Goal: Communication & Community: Answer question/provide support

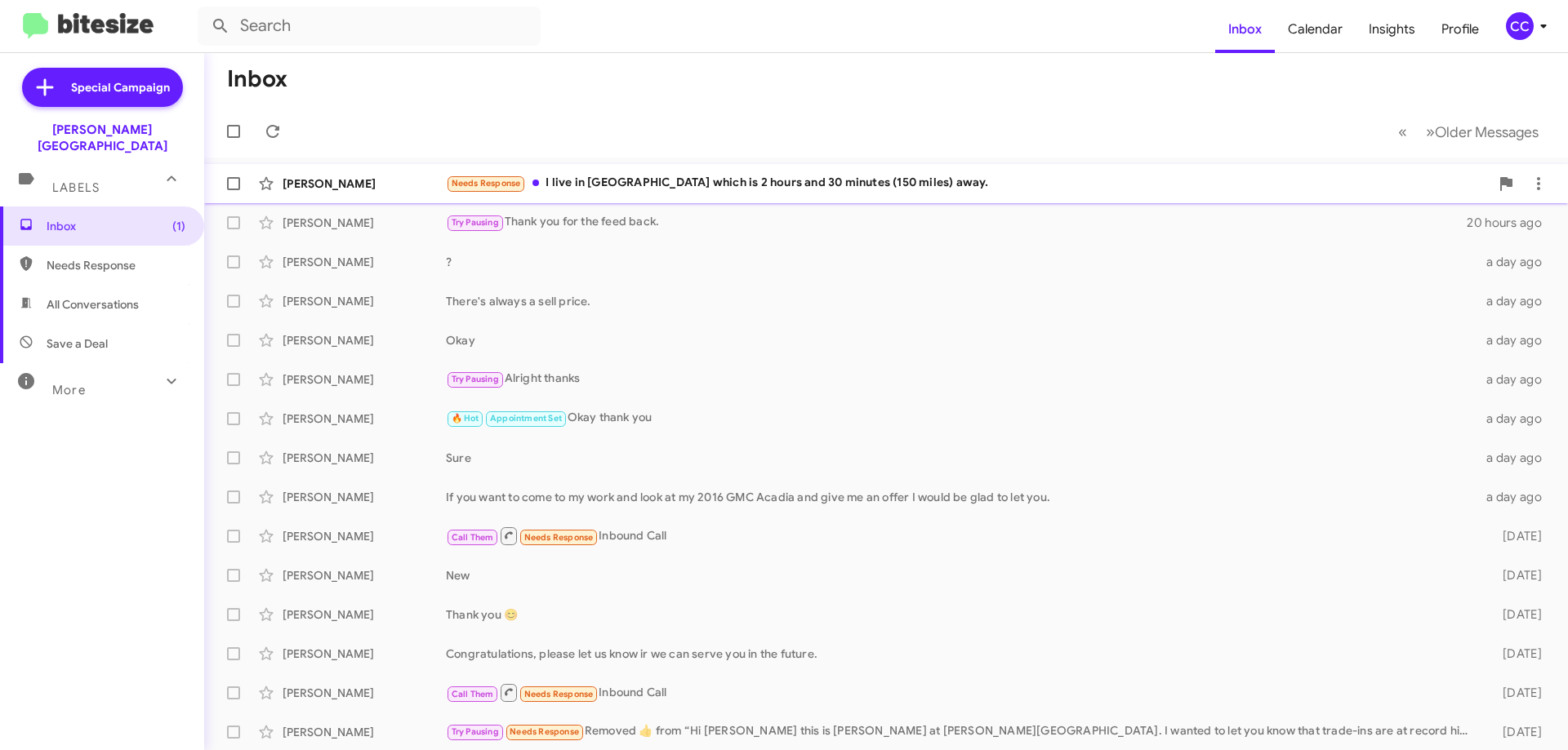
click at [716, 184] on div "Needs Response I live in [GEOGRAPHIC_DATA] which is 2 hours and 30 minutes (150…" at bounding box center [967, 183] width 1043 height 19
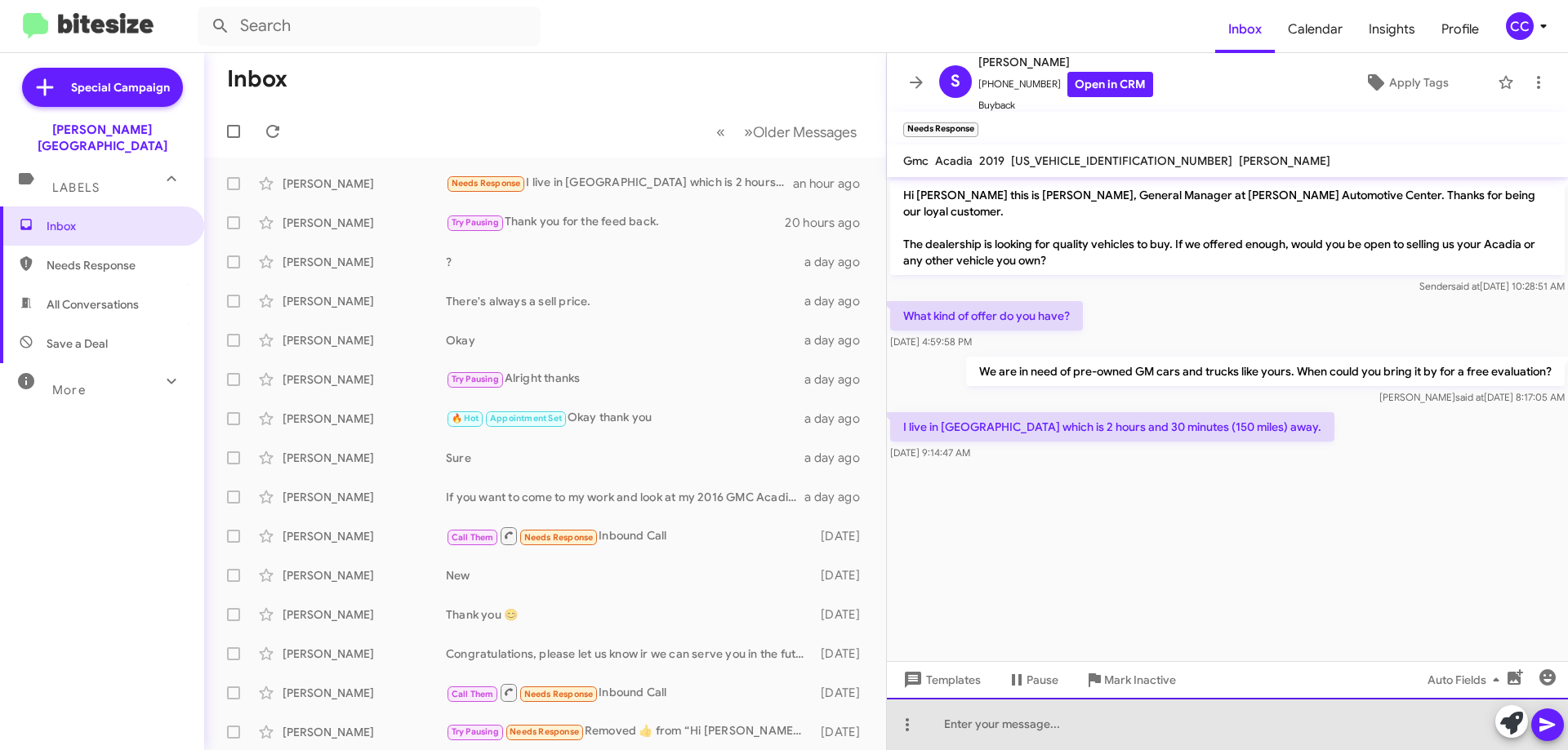
click at [1014, 732] on div at bounding box center [1227, 724] width 681 height 52
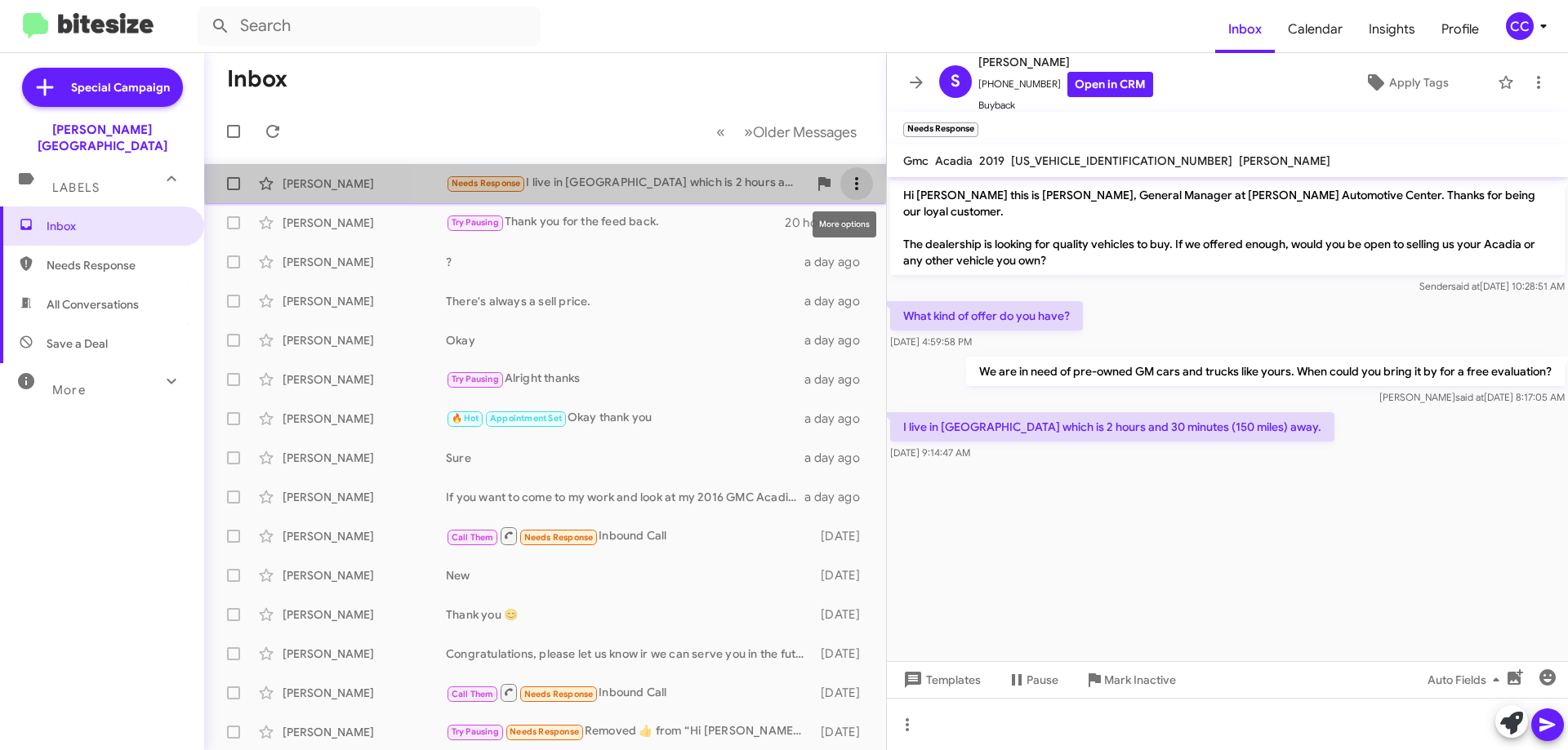
click at [854, 182] on span at bounding box center [857, 183] width 33 height 20
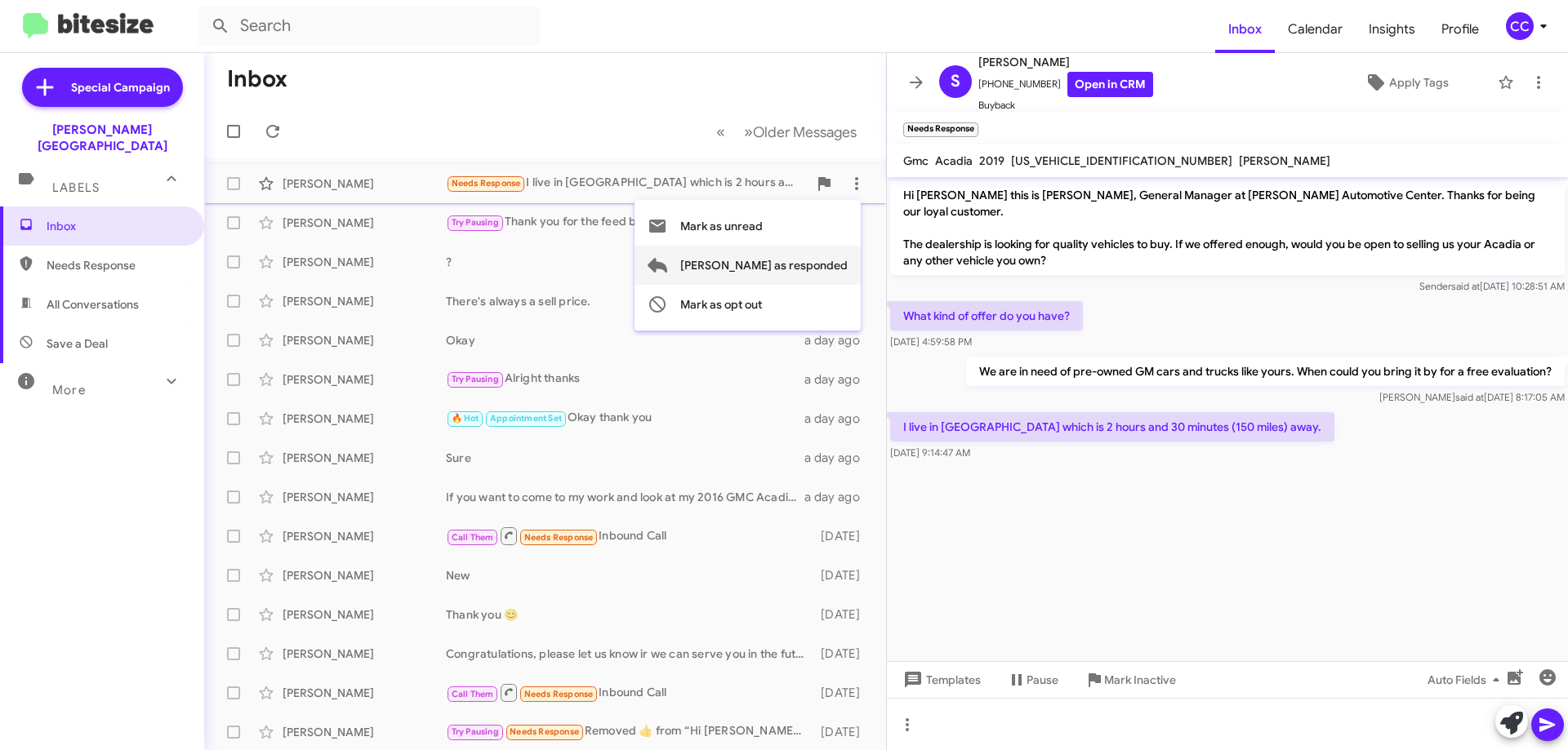
click at [821, 267] on span "[PERSON_NAME] as responded" at bounding box center [764, 266] width 168 height 40
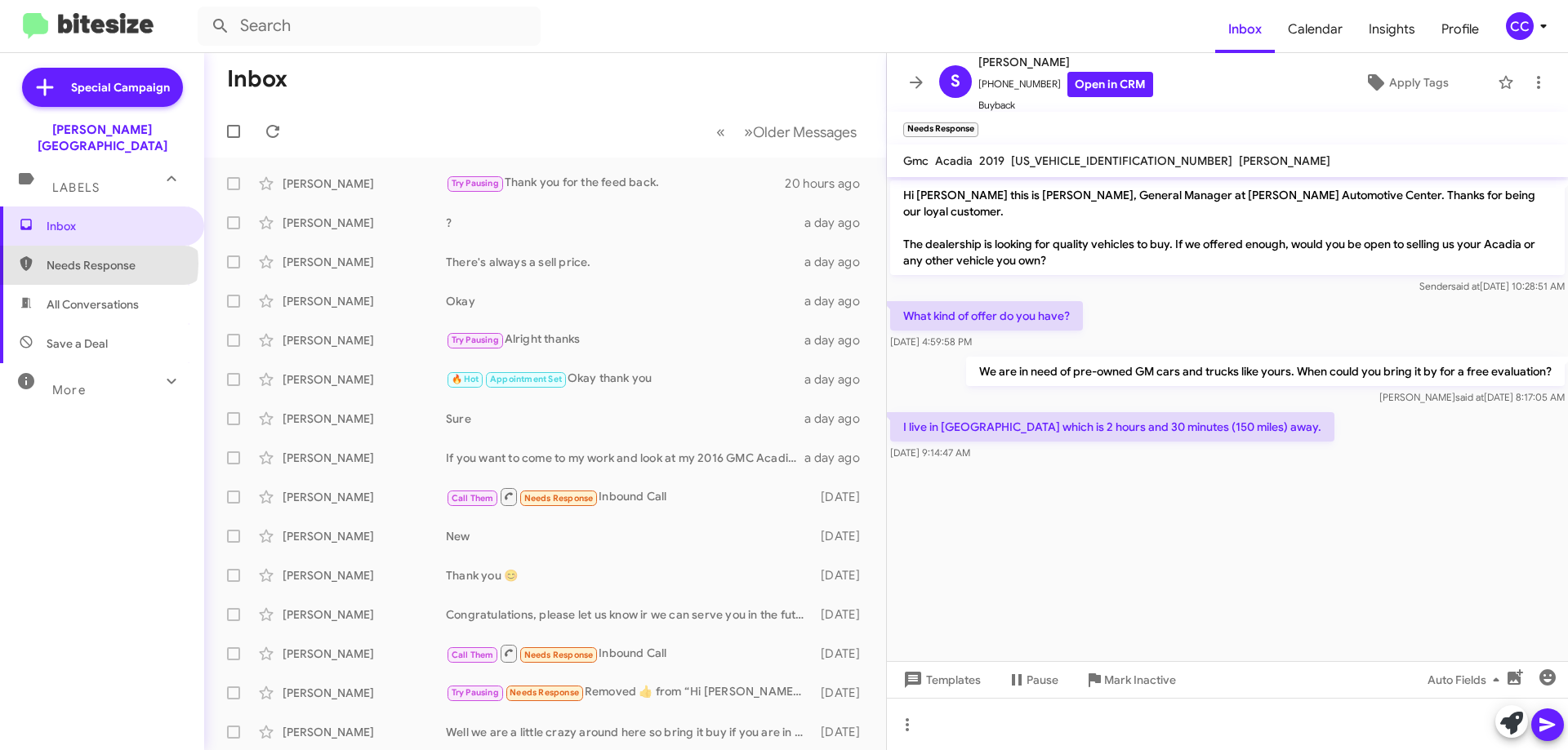
click at [98, 257] on span "Needs Response" at bounding box center [115, 265] width 138 height 16
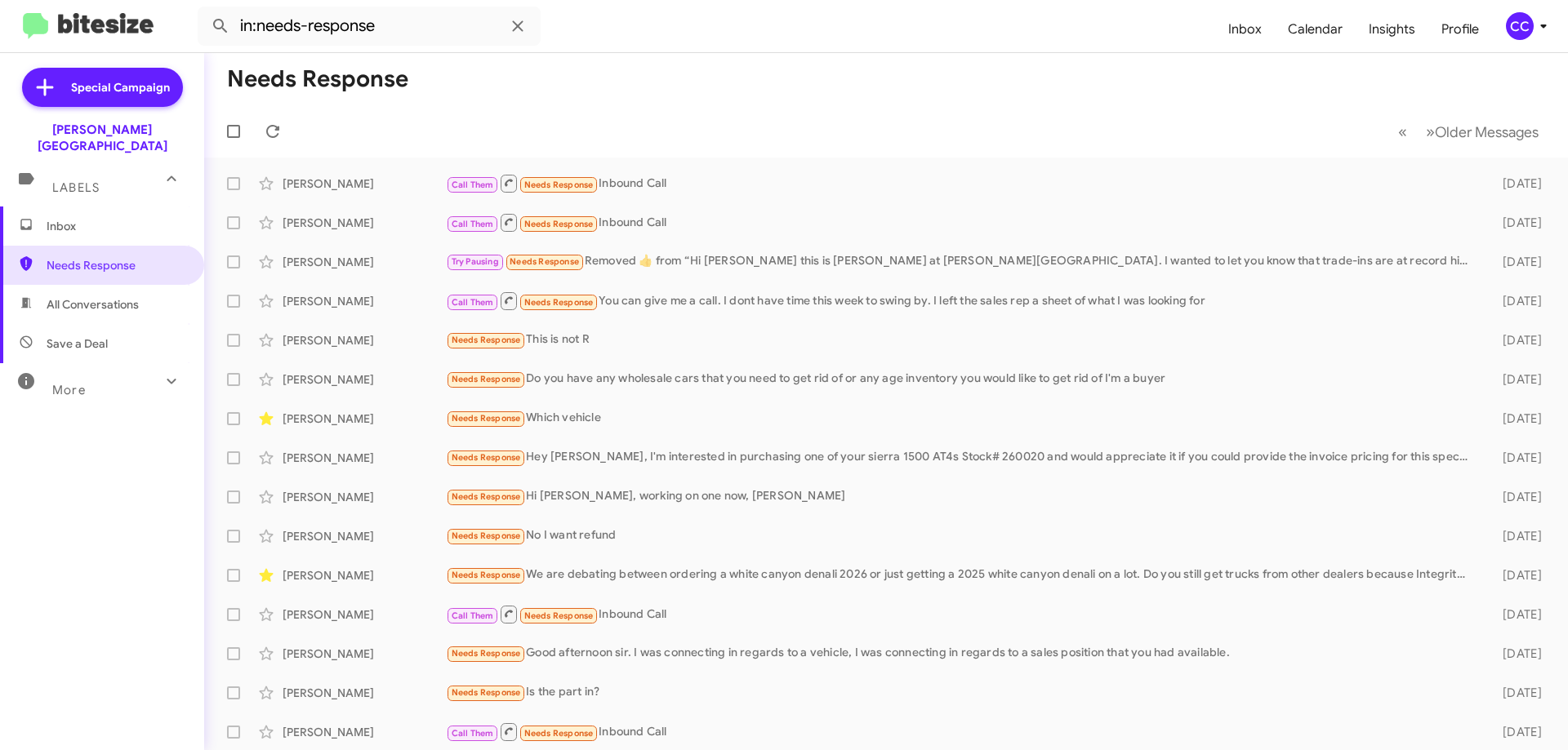
click at [72, 297] on span "All Conversations" at bounding box center [92, 304] width 92 height 16
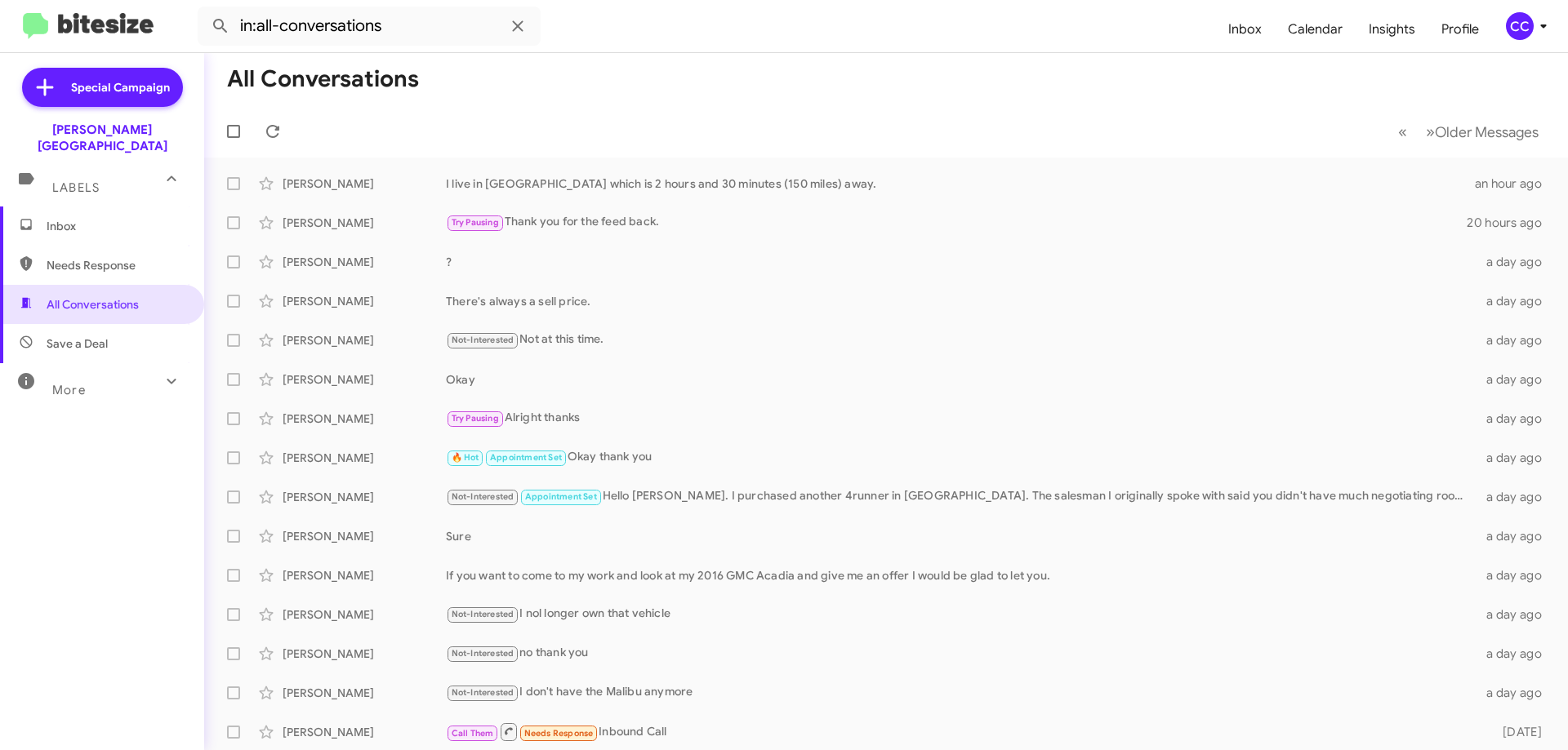
click at [65, 335] on span "Save a Deal" at bounding box center [77, 343] width 61 height 16
type input "in:not-interested"
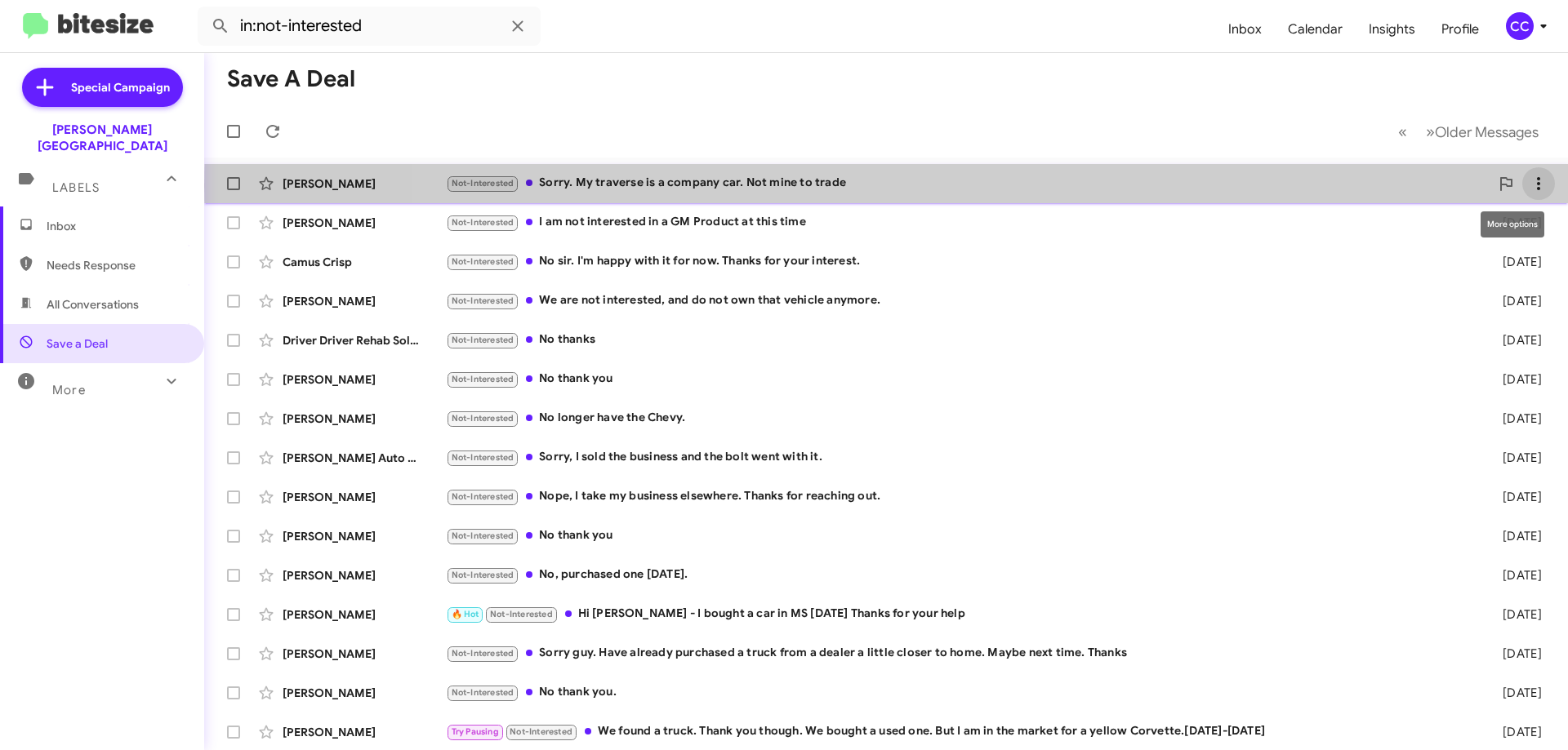
click at [1534, 186] on icon at bounding box center [1538, 183] width 20 height 20
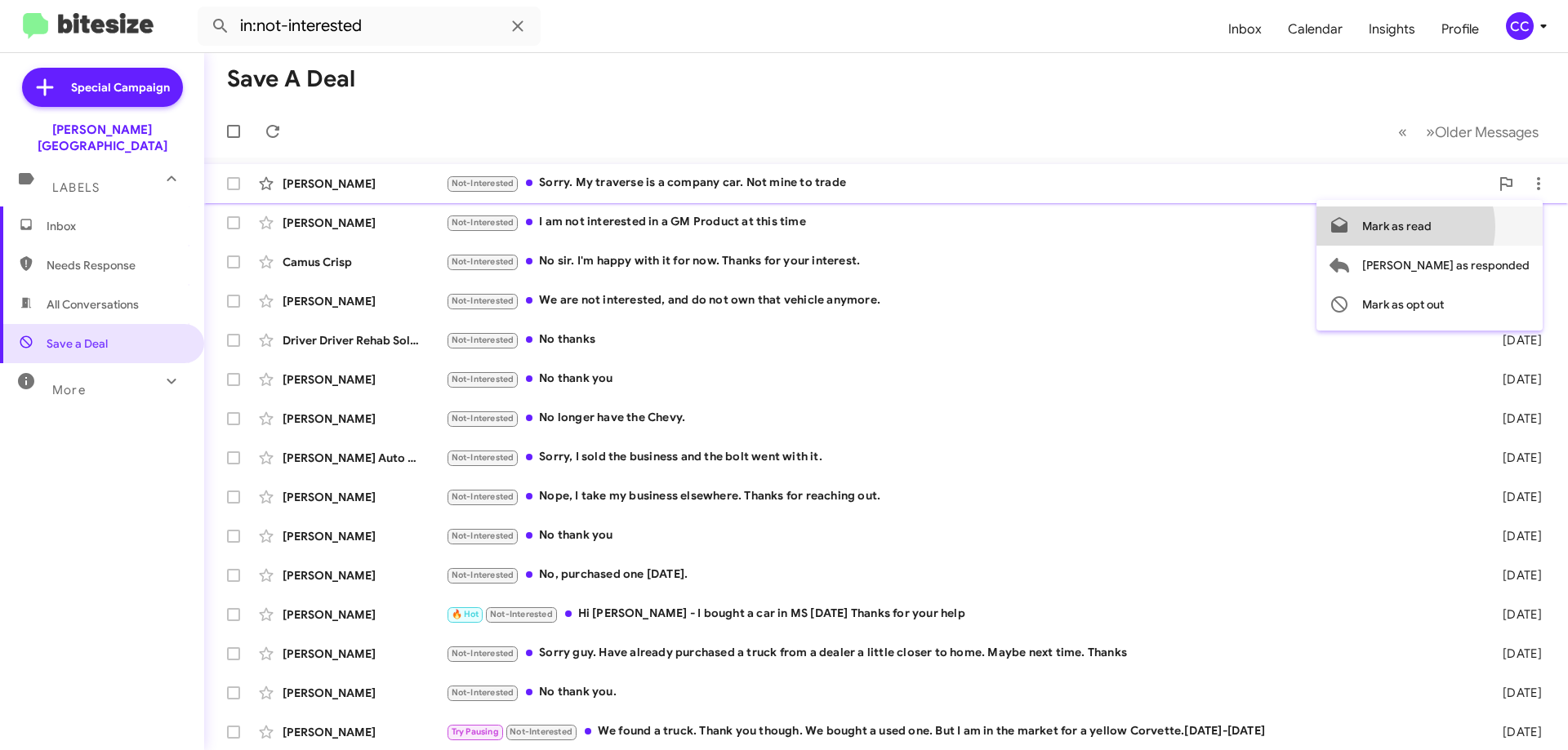
click at [1431, 227] on span "Mark as read" at bounding box center [1396, 226] width 70 height 40
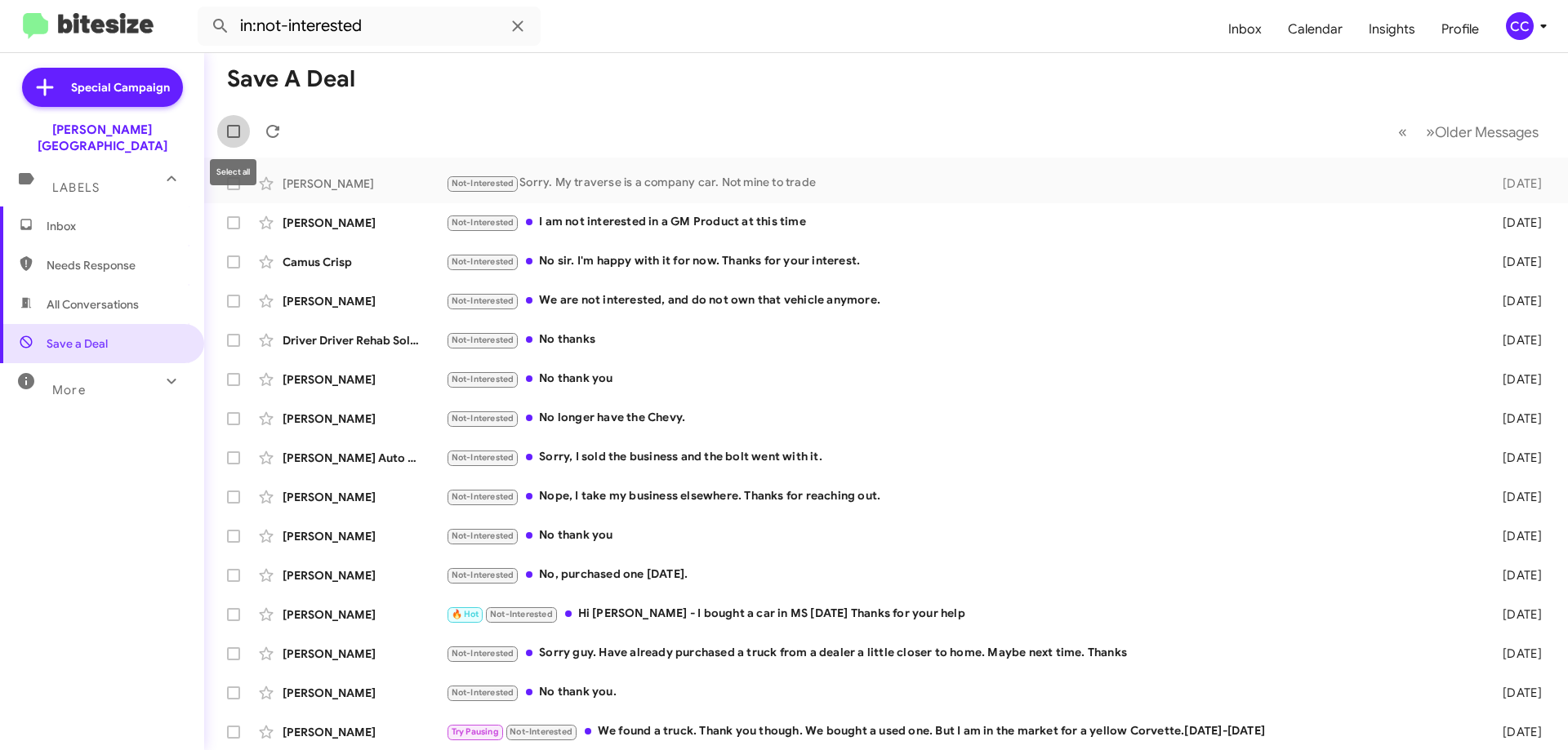
click at [228, 126] on span at bounding box center [233, 131] width 13 height 13
click at [233, 138] on input "checkbox" at bounding box center [233, 138] width 1 height 1
checkbox input "true"
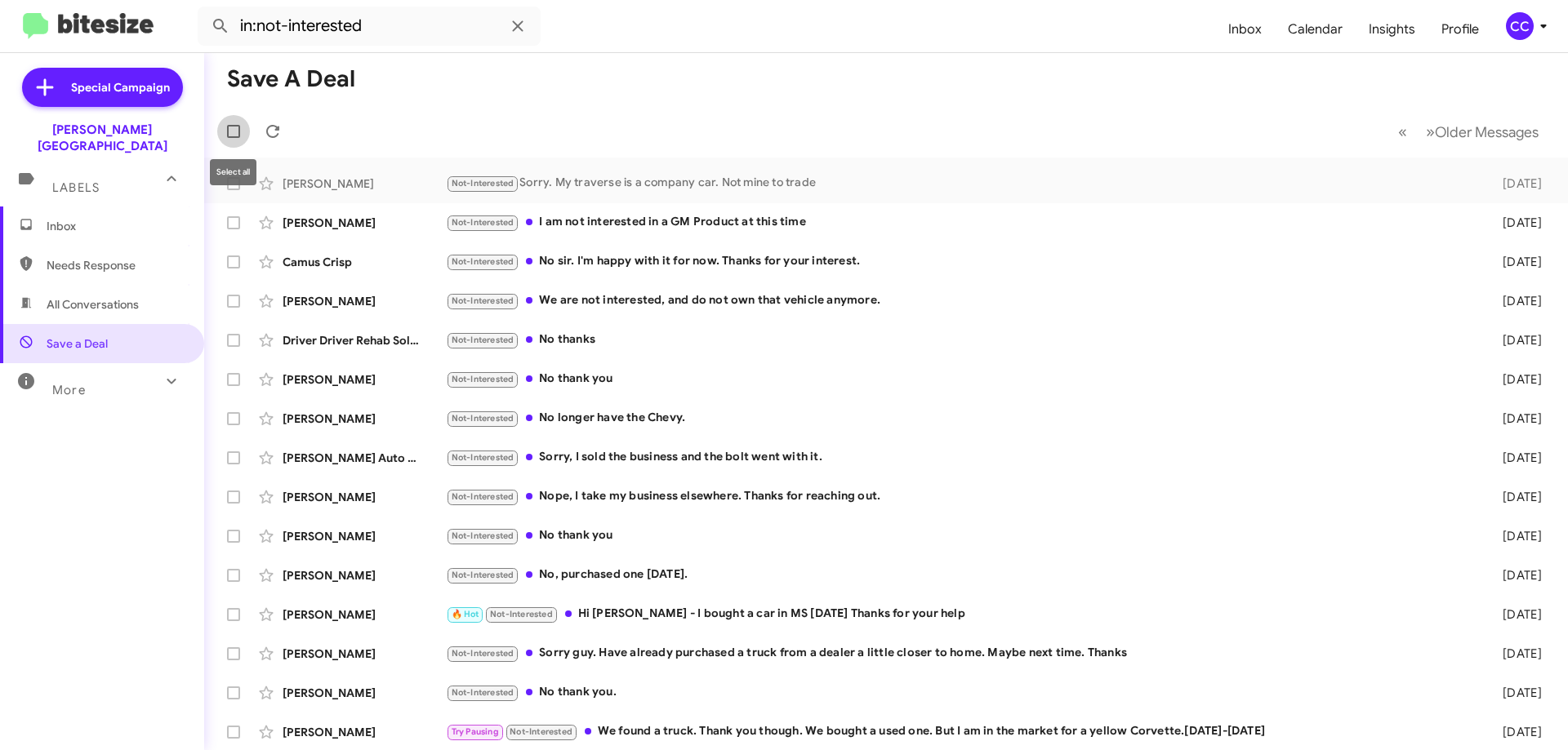
checkbox input "true"
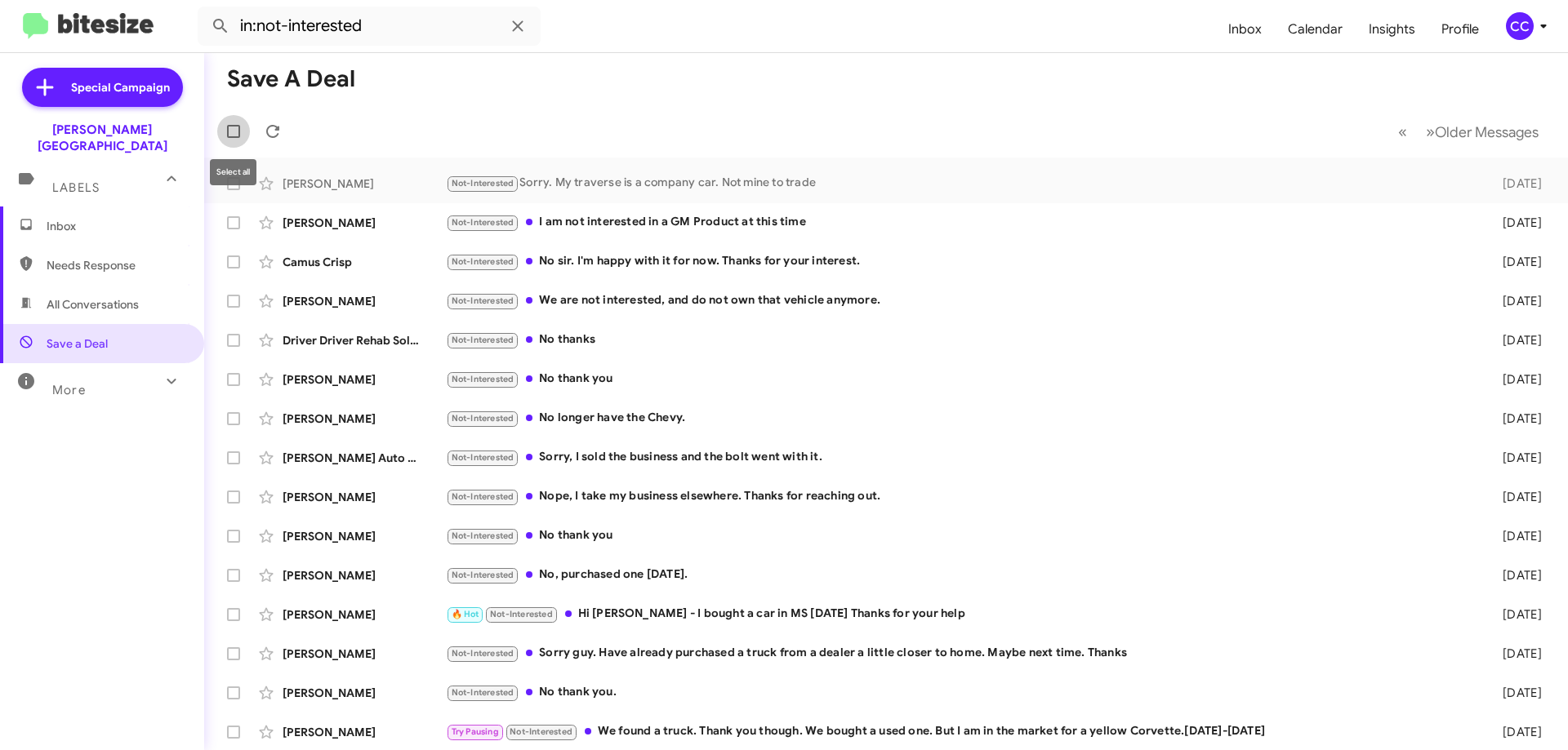
checkbox input "true"
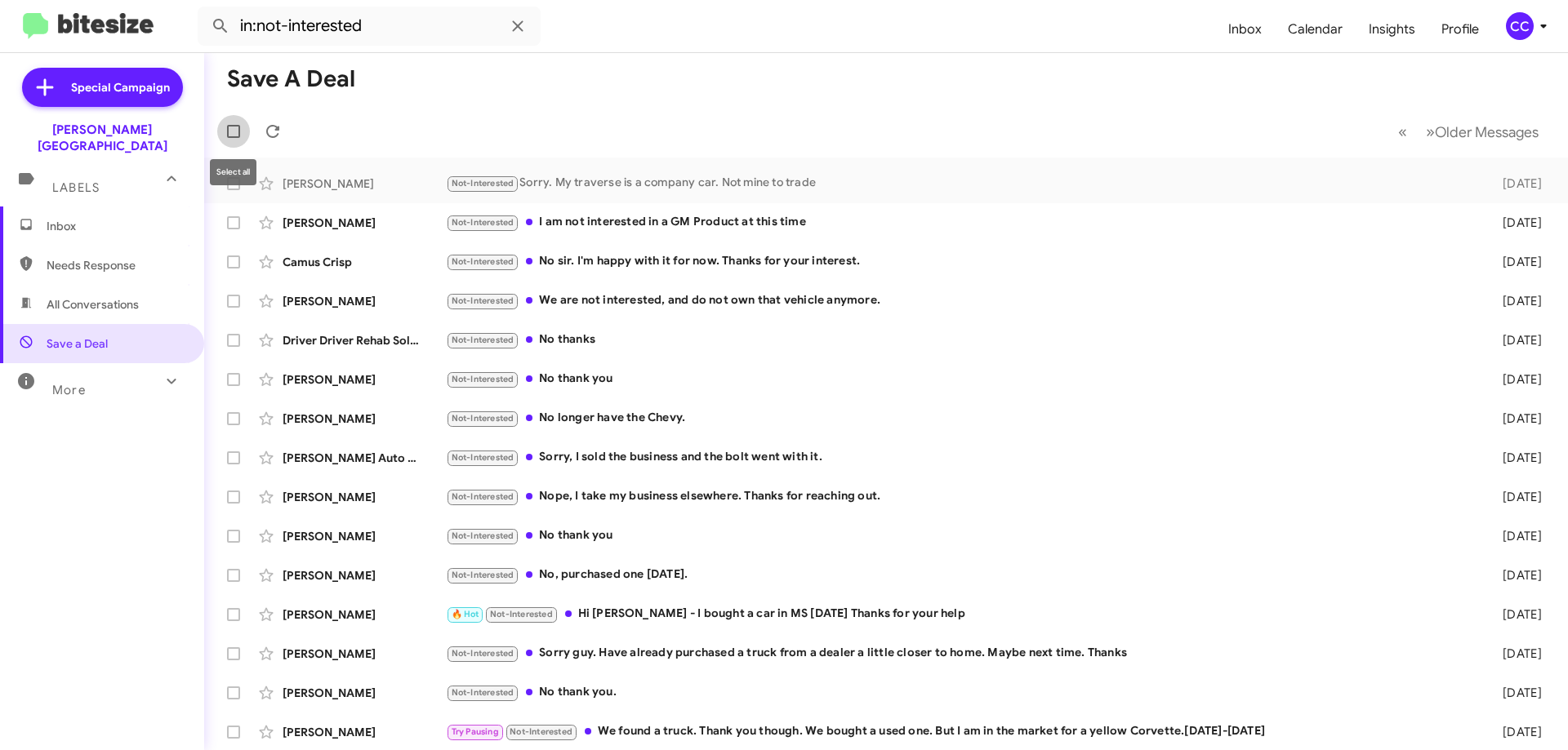
checkbox input "true"
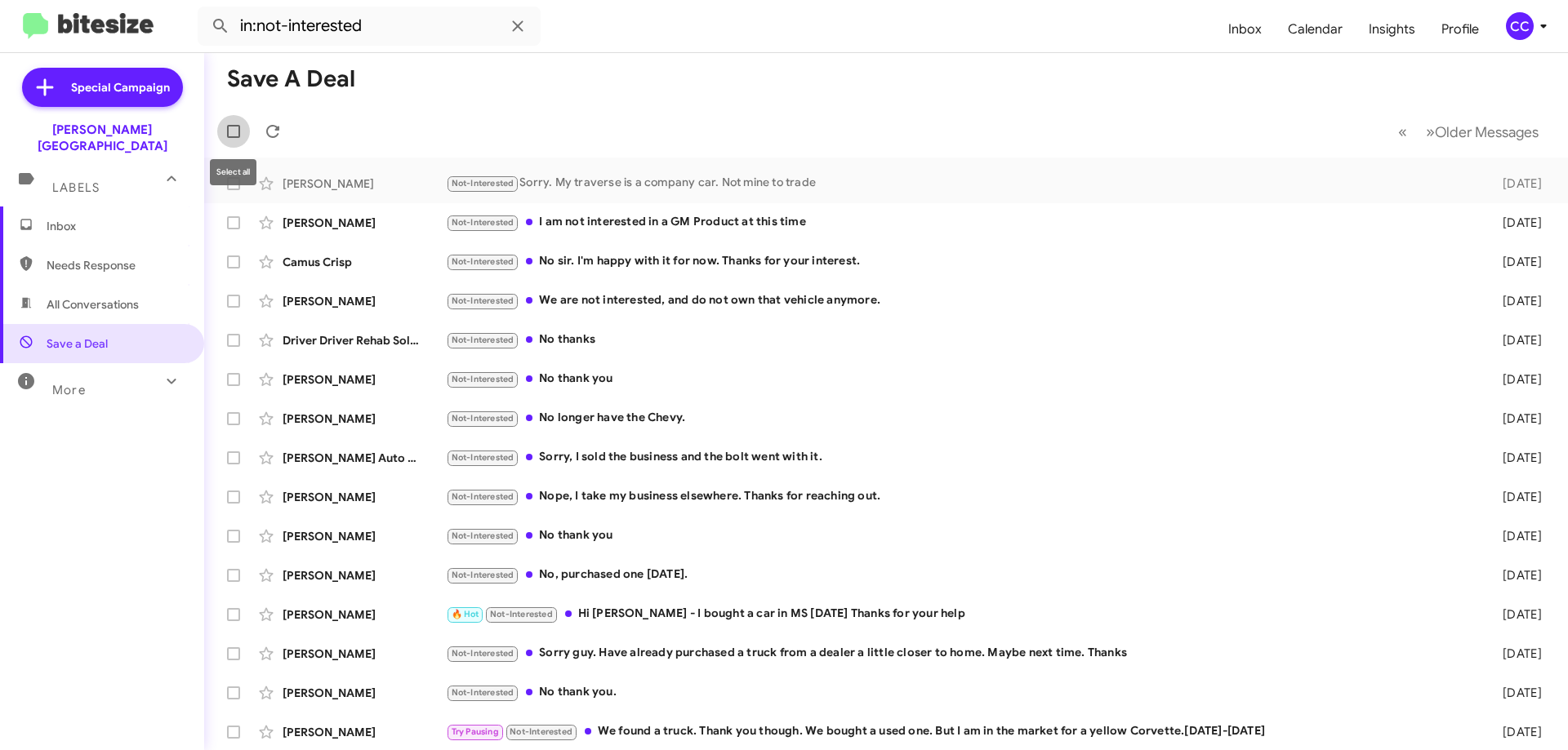
checkbox input "true"
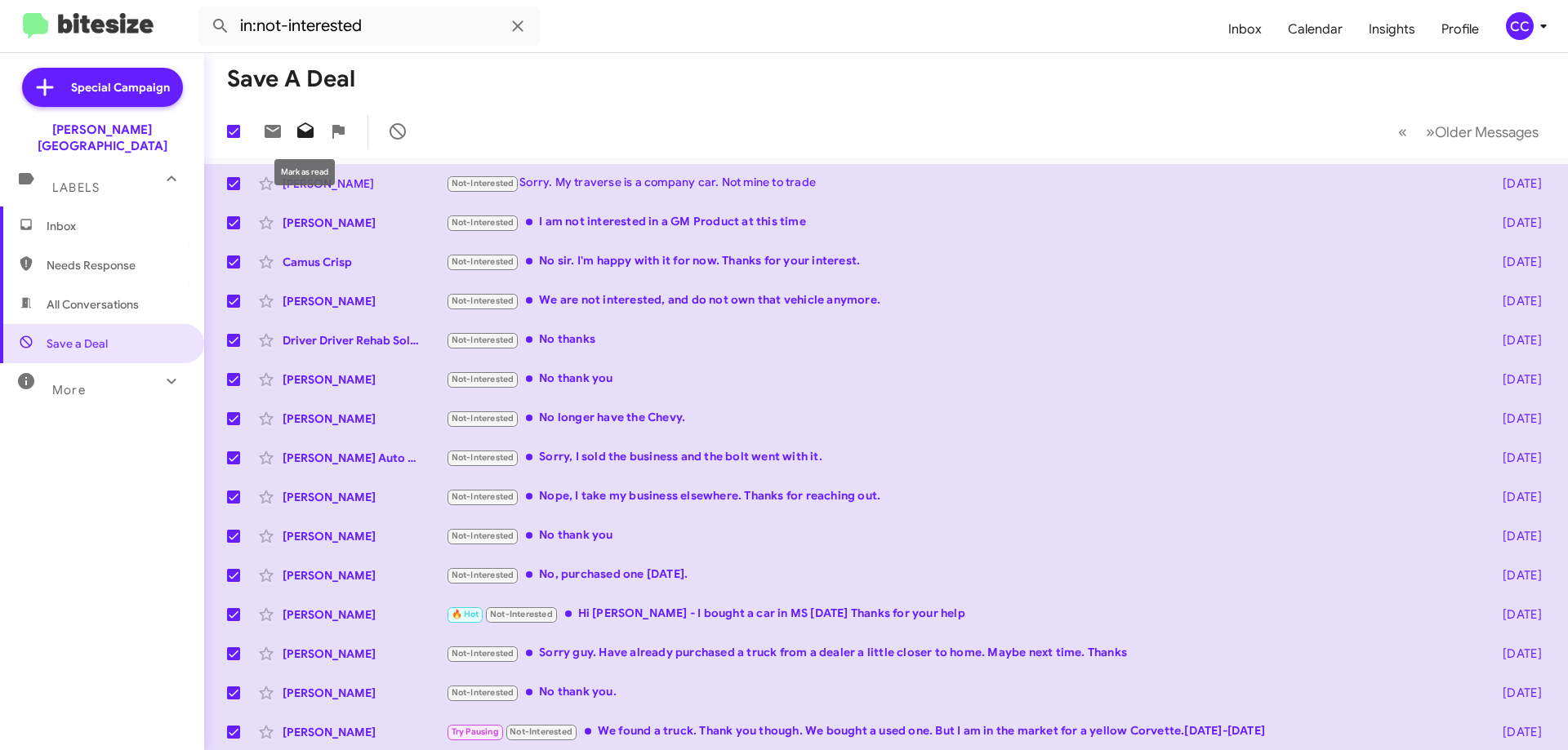
click at [304, 137] on icon at bounding box center [305, 130] width 16 height 15
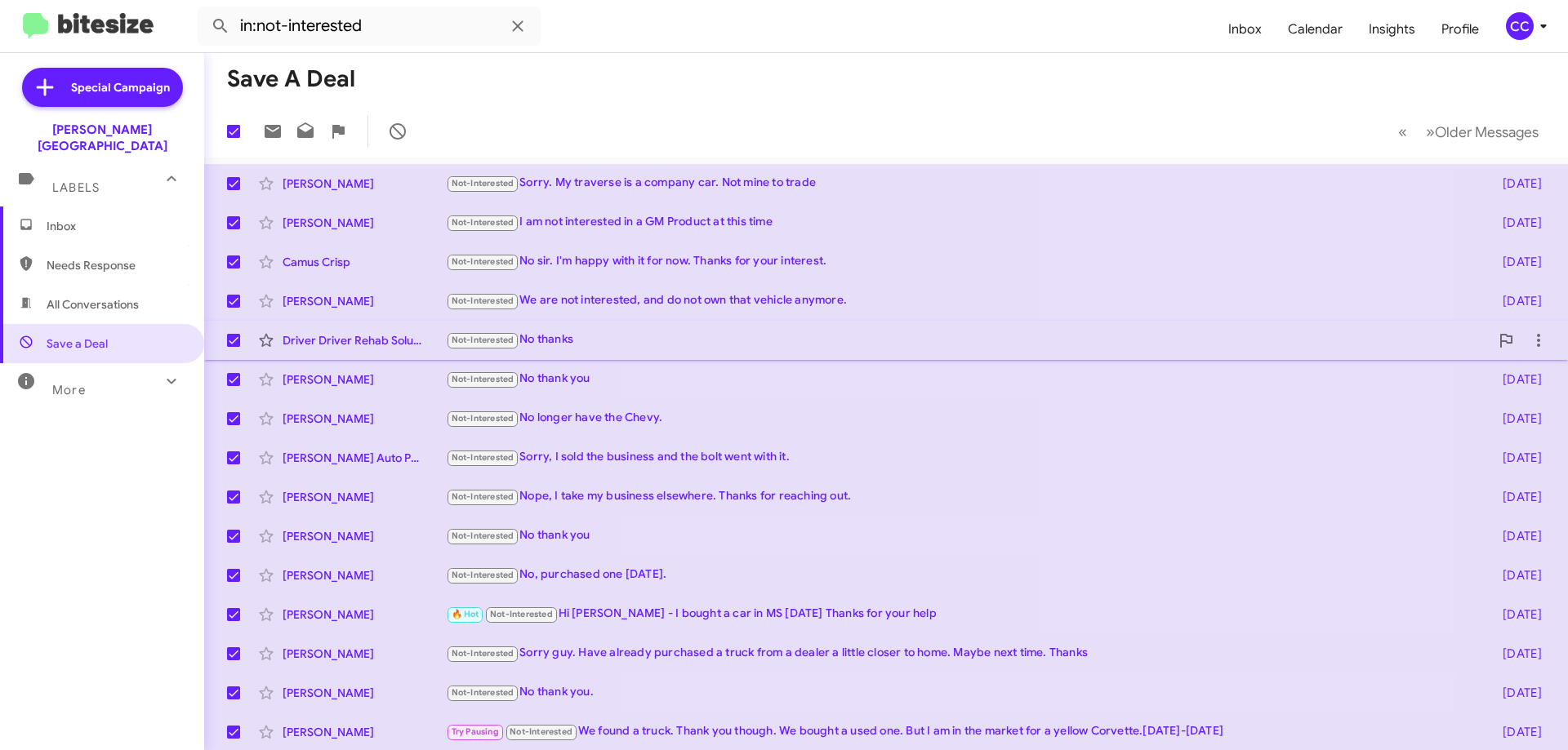
click at [1429, 342] on div "Not-Interested No thanks" at bounding box center [967, 340] width 1043 height 19
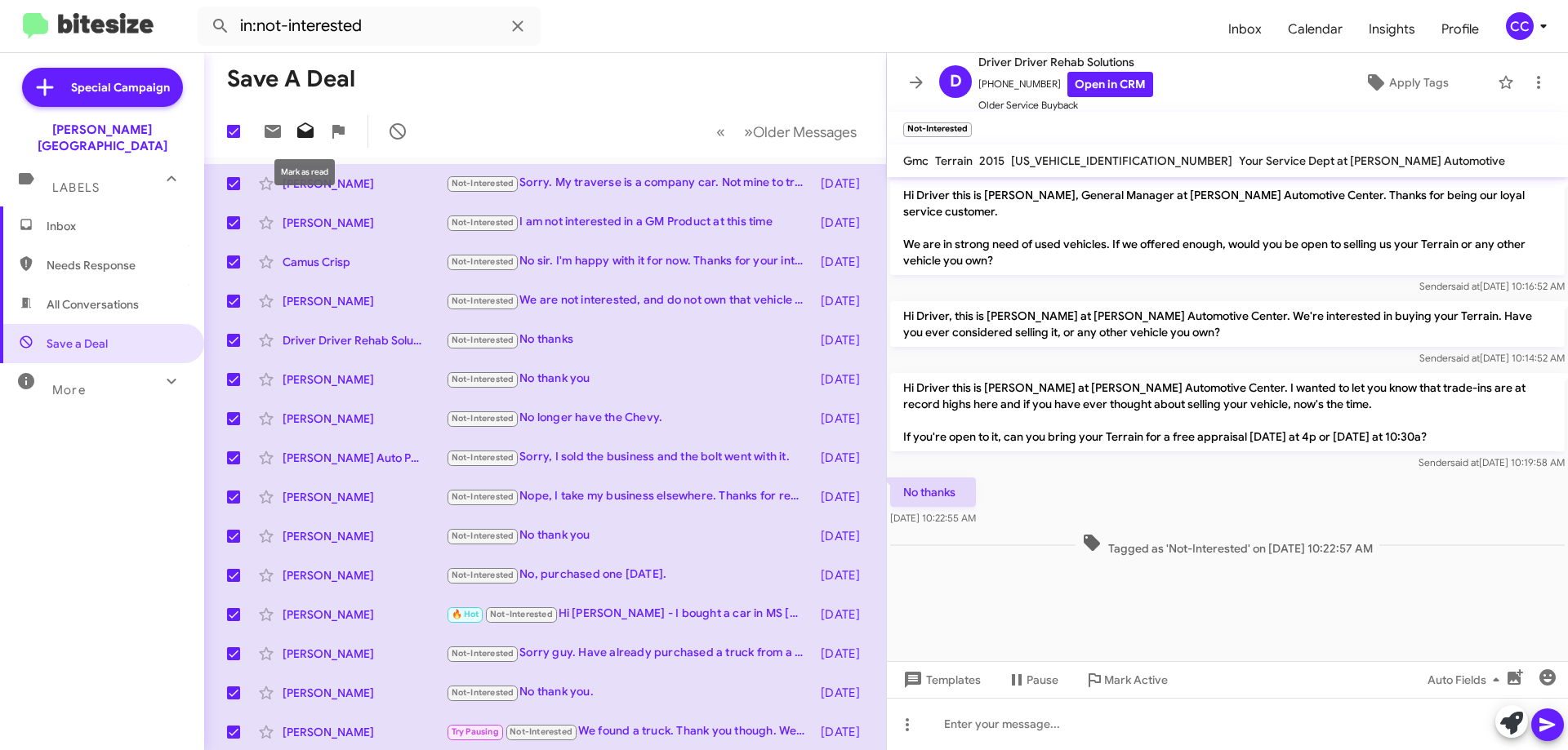
click at [303, 132] on icon at bounding box center [305, 130] width 16 height 15
click at [538, 114] on mat-toolbar-row "20 « Previous » Next Older Messages" at bounding box center [544, 131] width 682 height 52
click at [85, 297] on span "All Conversations" at bounding box center [92, 304] width 92 height 16
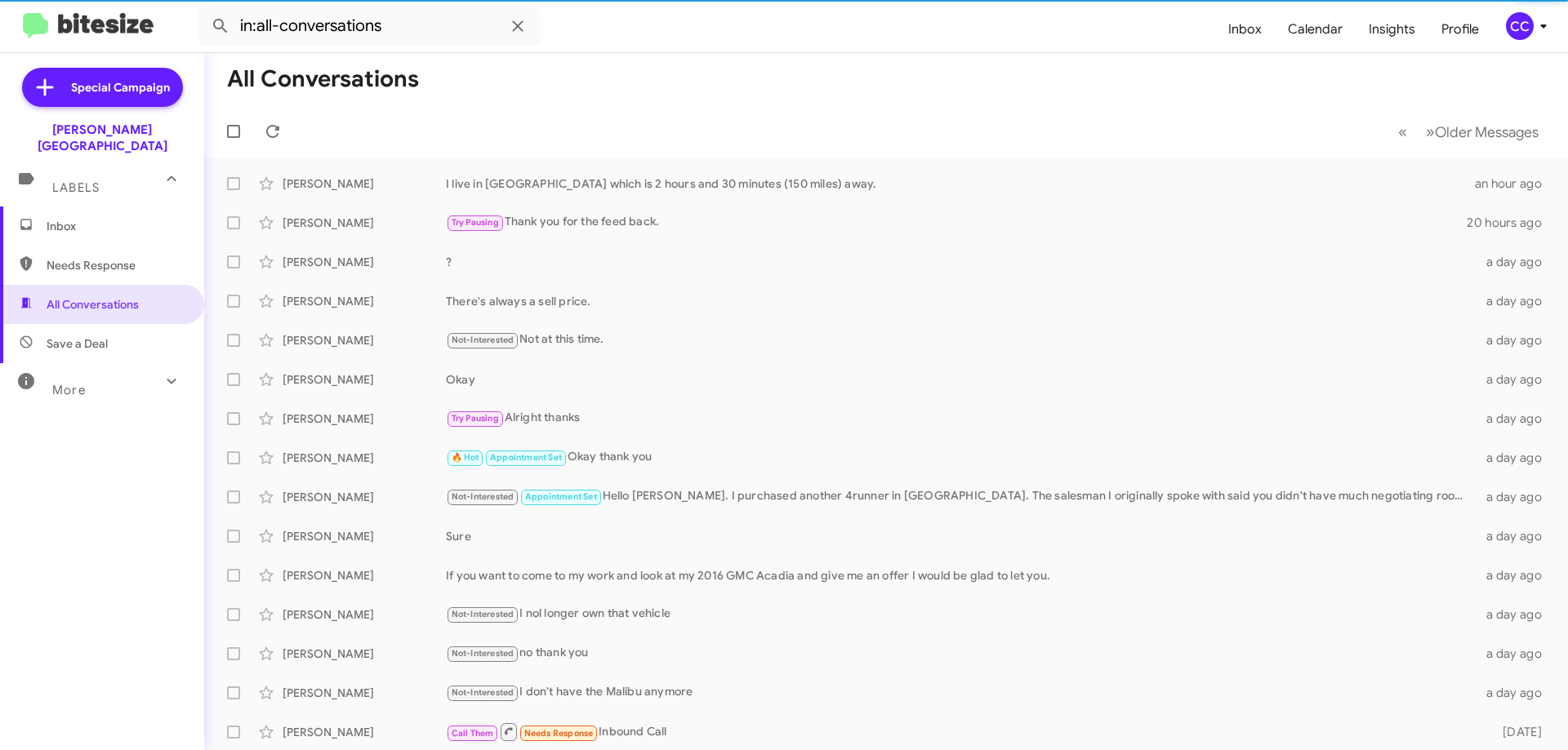
click at [79, 335] on span "Save a Deal" at bounding box center [77, 343] width 61 height 16
type input "in:not-interested"
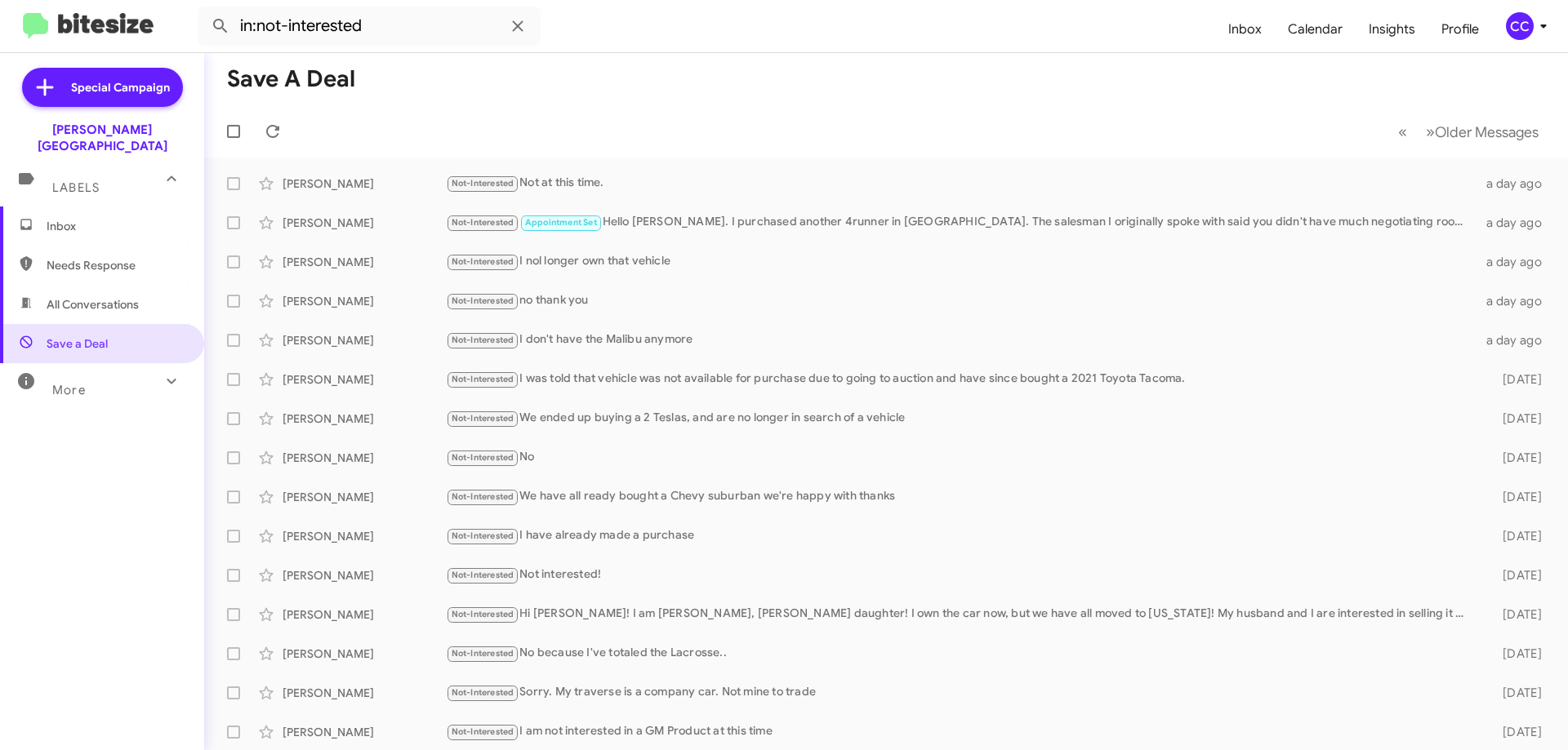
click at [68, 218] on span "Inbox" at bounding box center [115, 225] width 138 height 16
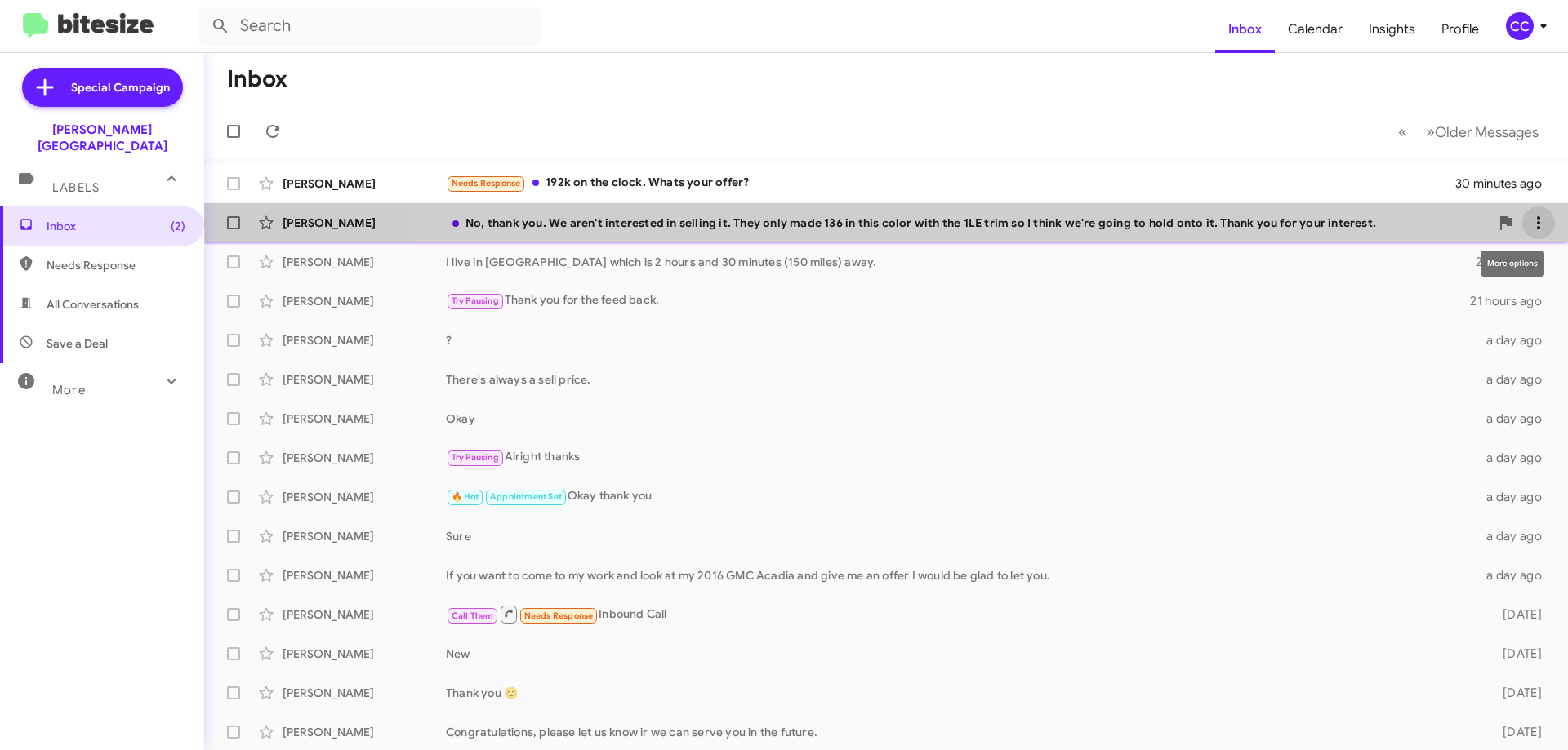
click at [1529, 224] on icon at bounding box center [1538, 223] width 20 height 20
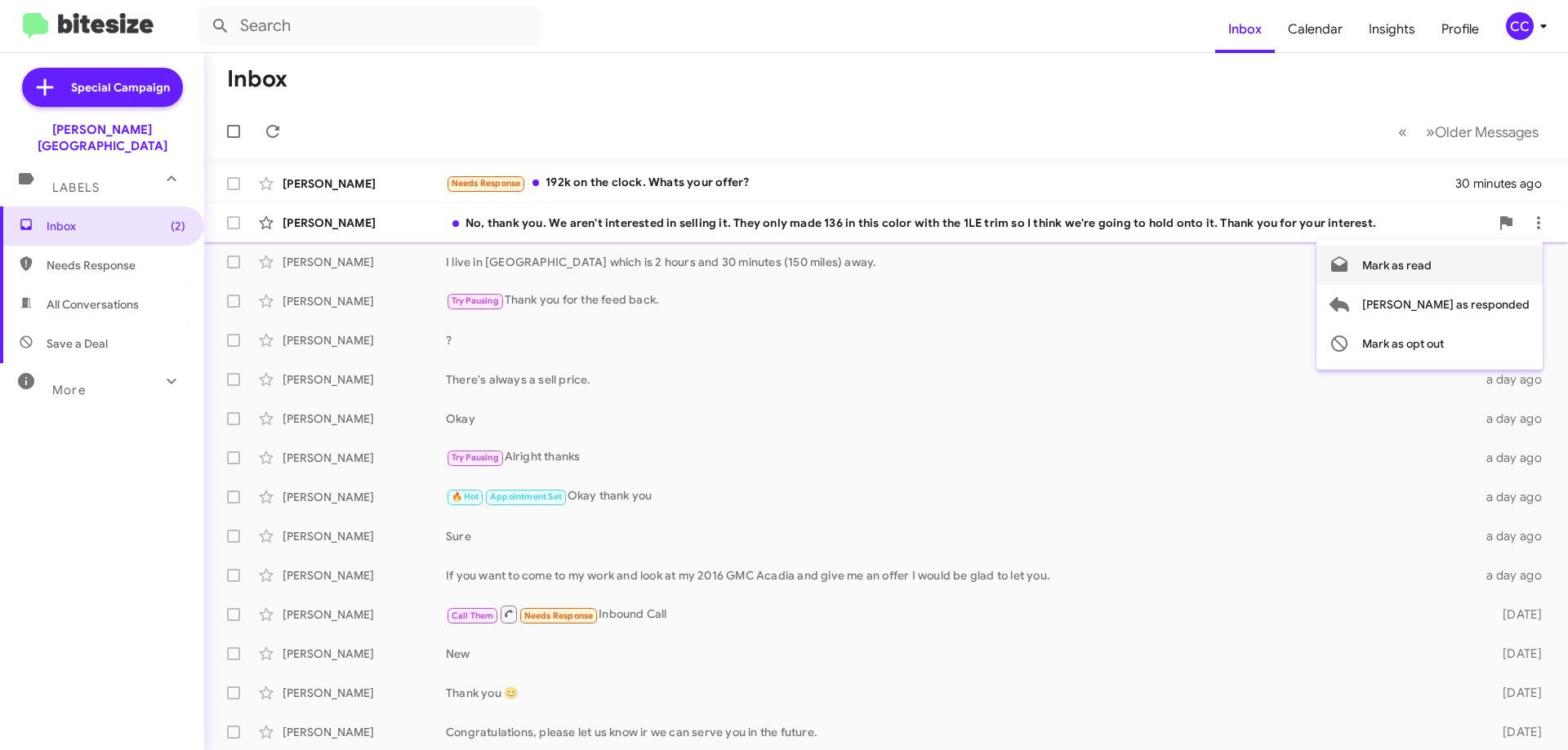
click at [1431, 267] on span "Mark as read" at bounding box center [1396, 266] width 70 height 40
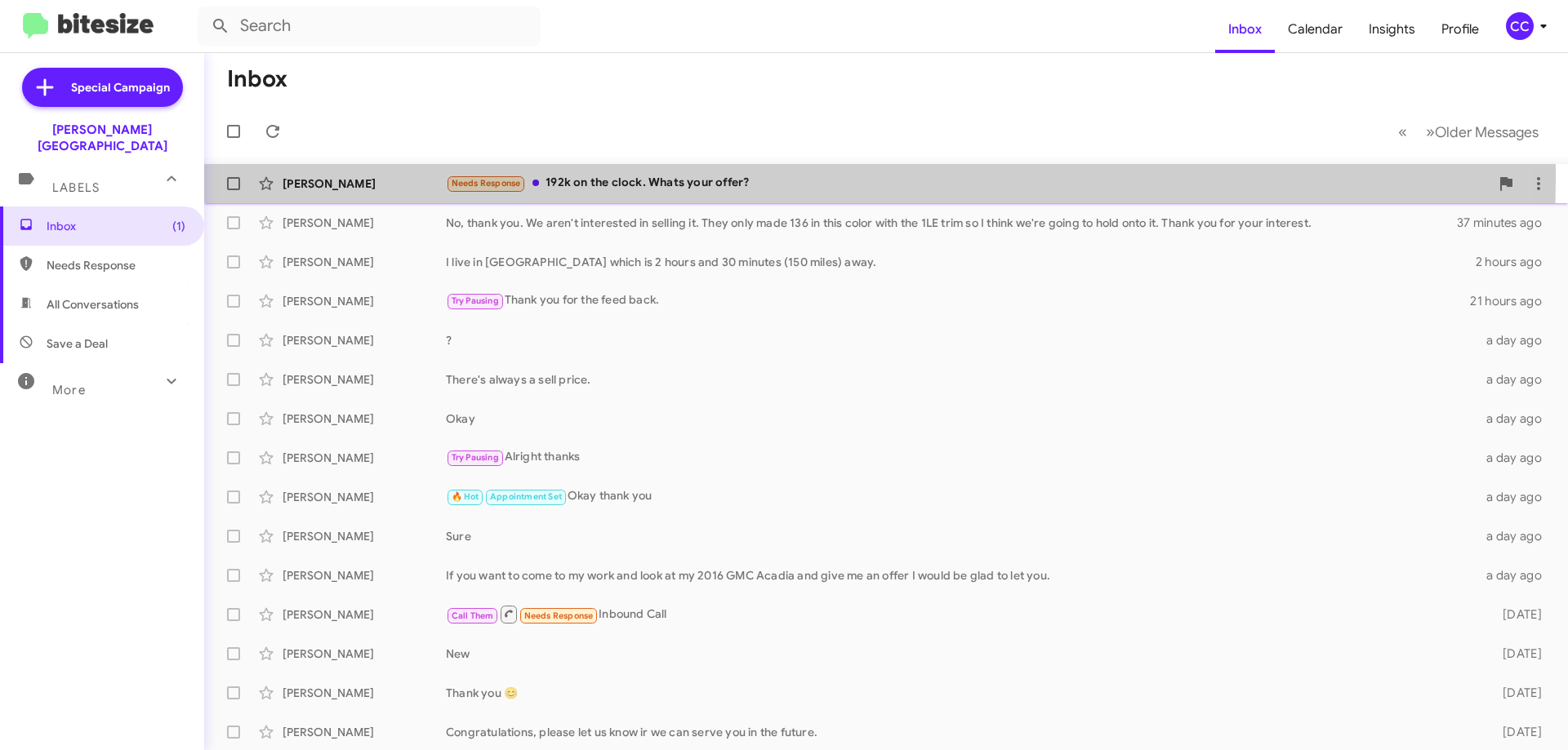
click at [298, 178] on div "[PERSON_NAME]" at bounding box center [364, 183] width 163 height 16
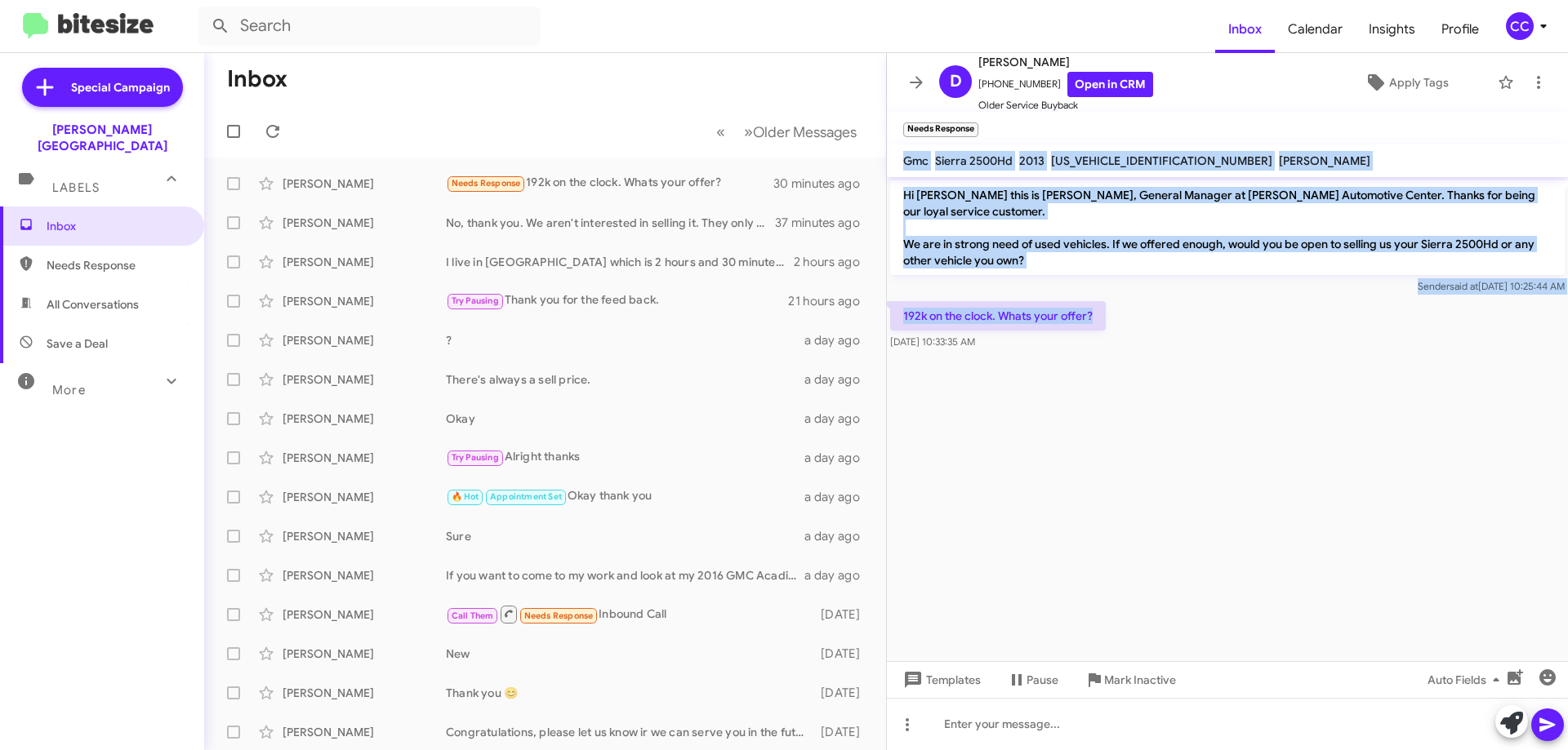
drag, startPoint x: 1098, startPoint y: 315, endPoint x: 904, endPoint y: 161, distance: 247.7
click at [904, 161] on div "D [PERSON_NAME] [PHONE_NUMBER] Open in CRM Older Service Buyback Apply Tags Nee…" at bounding box center [1227, 402] width 681 height 698
copy div "Gmc Sierra 2500Hd 2013 [US_VEHICLE_IDENTIFICATION_NUMBER] [PERSON_NAME] Hi [PER…"
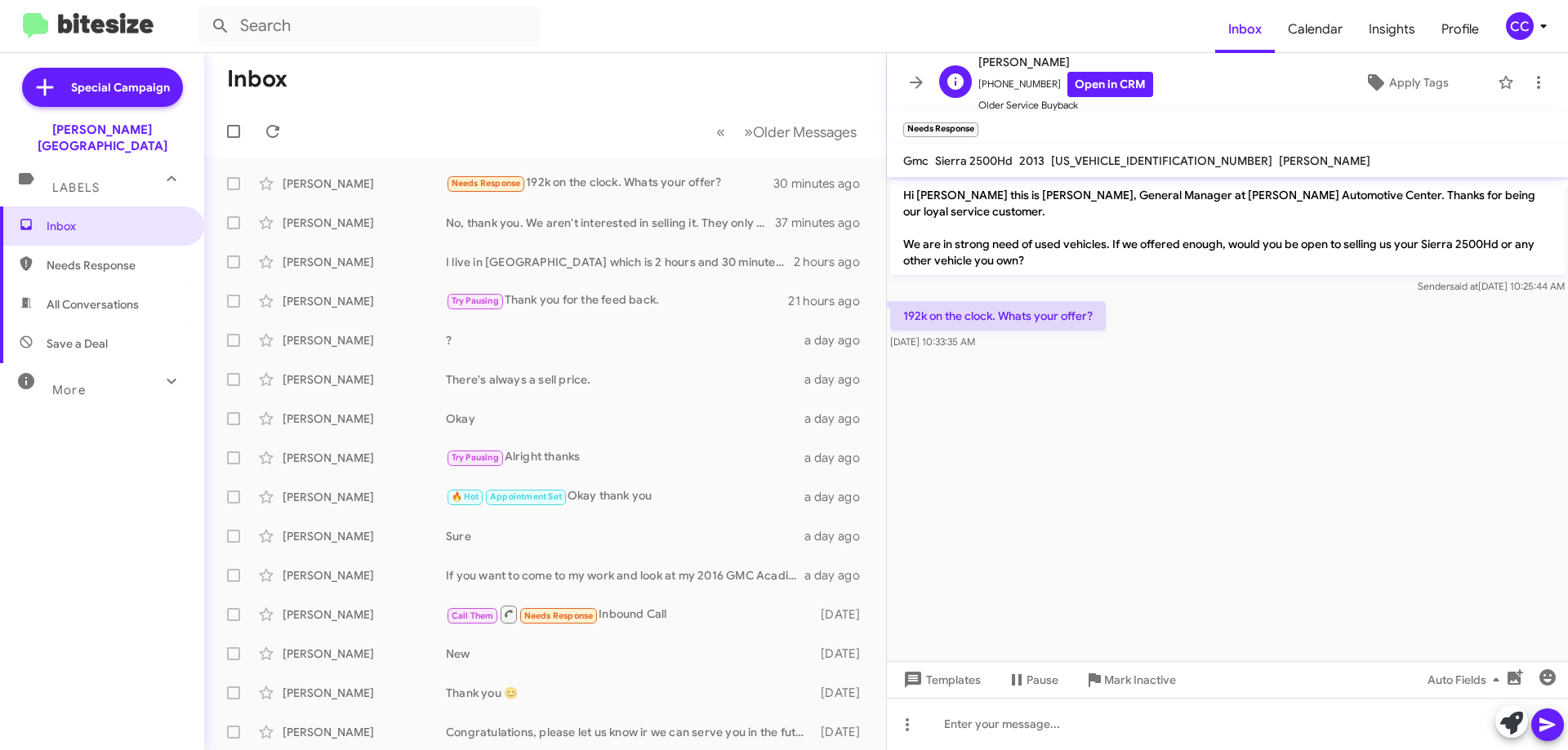
click at [1098, 66] on span "[PERSON_NAME]" at bounding box center [1065, 62] width 175 height 20
click at [1101, 78] on link "Open in CRM" at bounding box center [1110, 84] width 86 height 25
click at [846, 185] on icon at bounding box center [856, 183] width 20 height 20
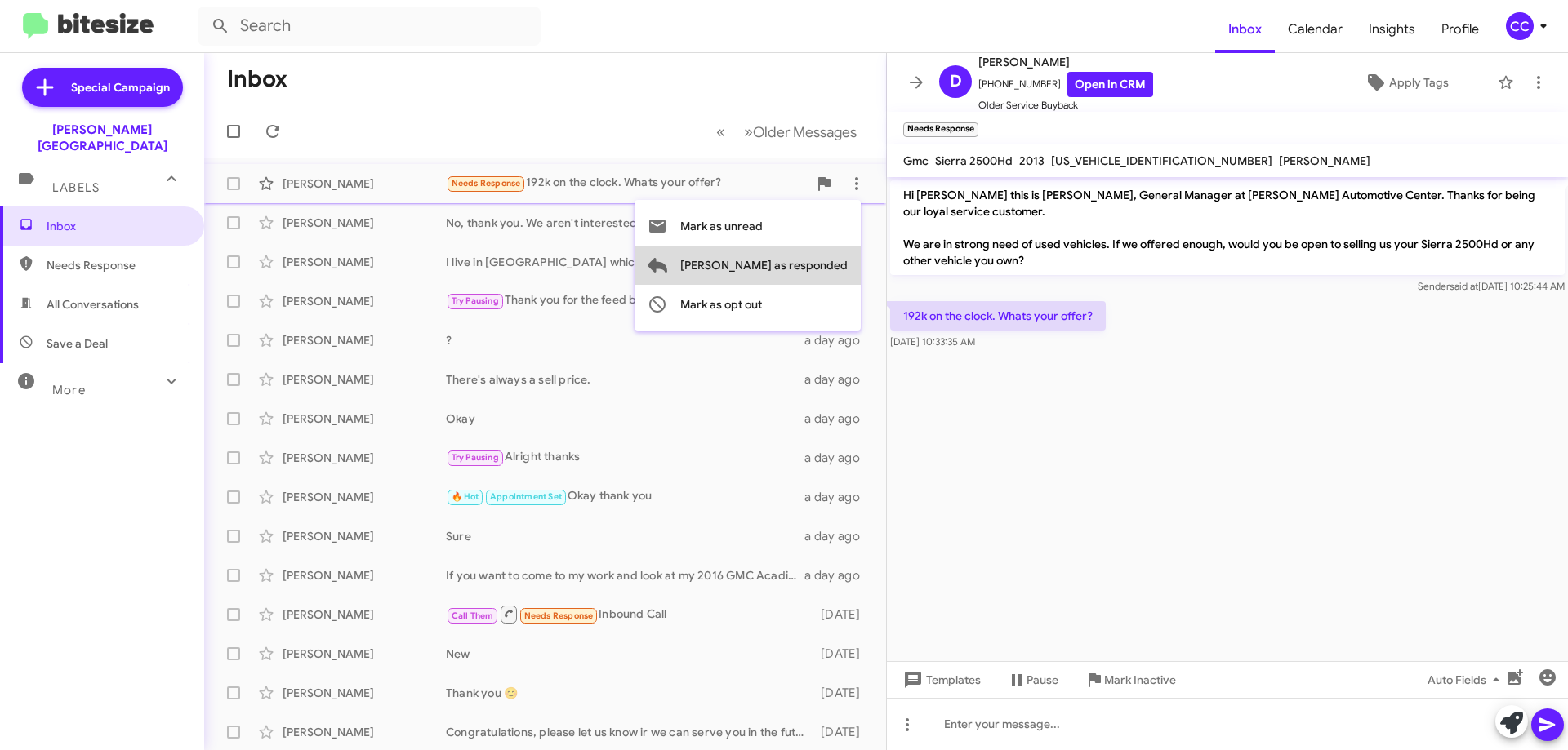
click at [821, 263] on span "[PERSON_NAME] as responded" at bounding box center [764, 266] width 168 height 40
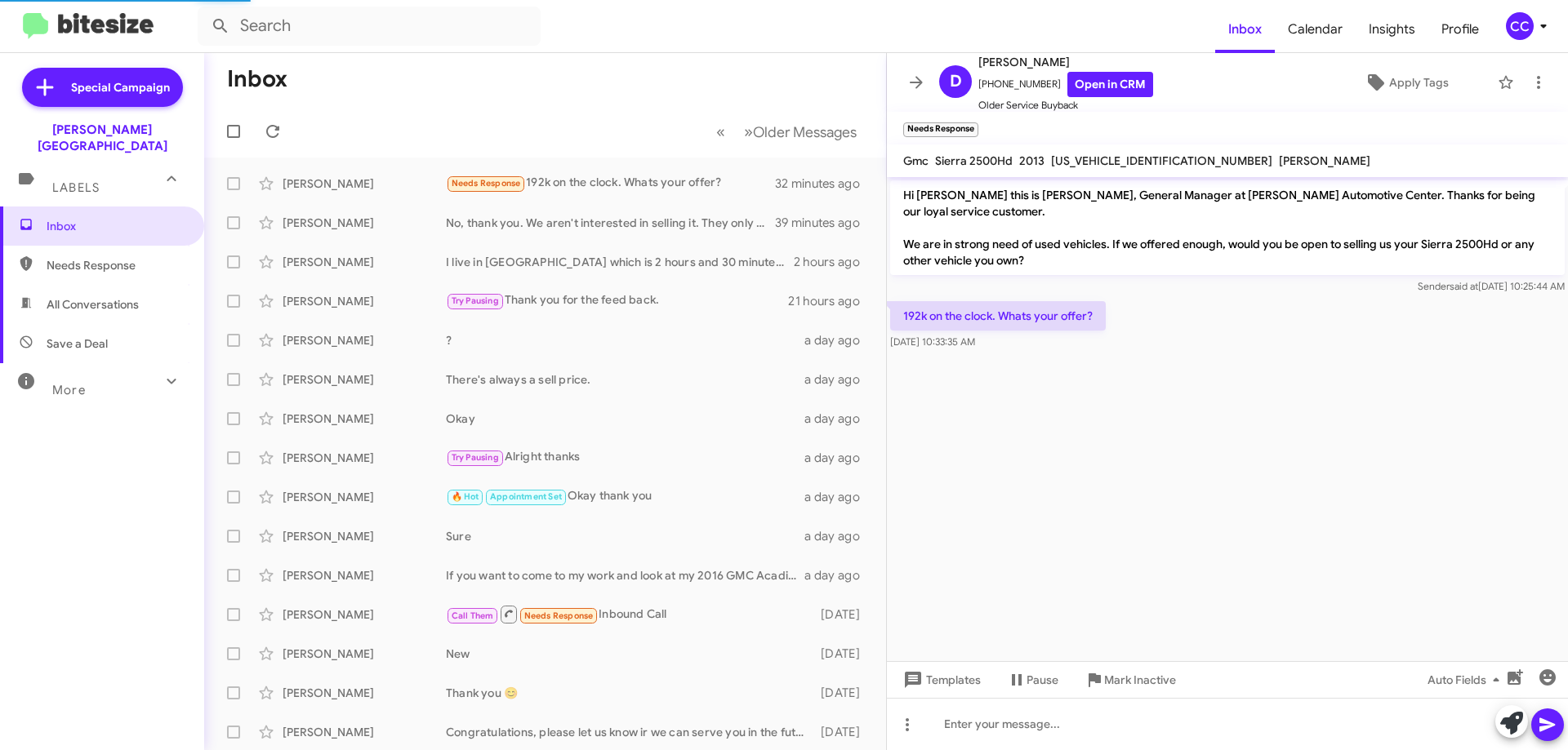
click at [95, 257] on span "Needs Response" at bounding box center [115, 265] width 138 height 16
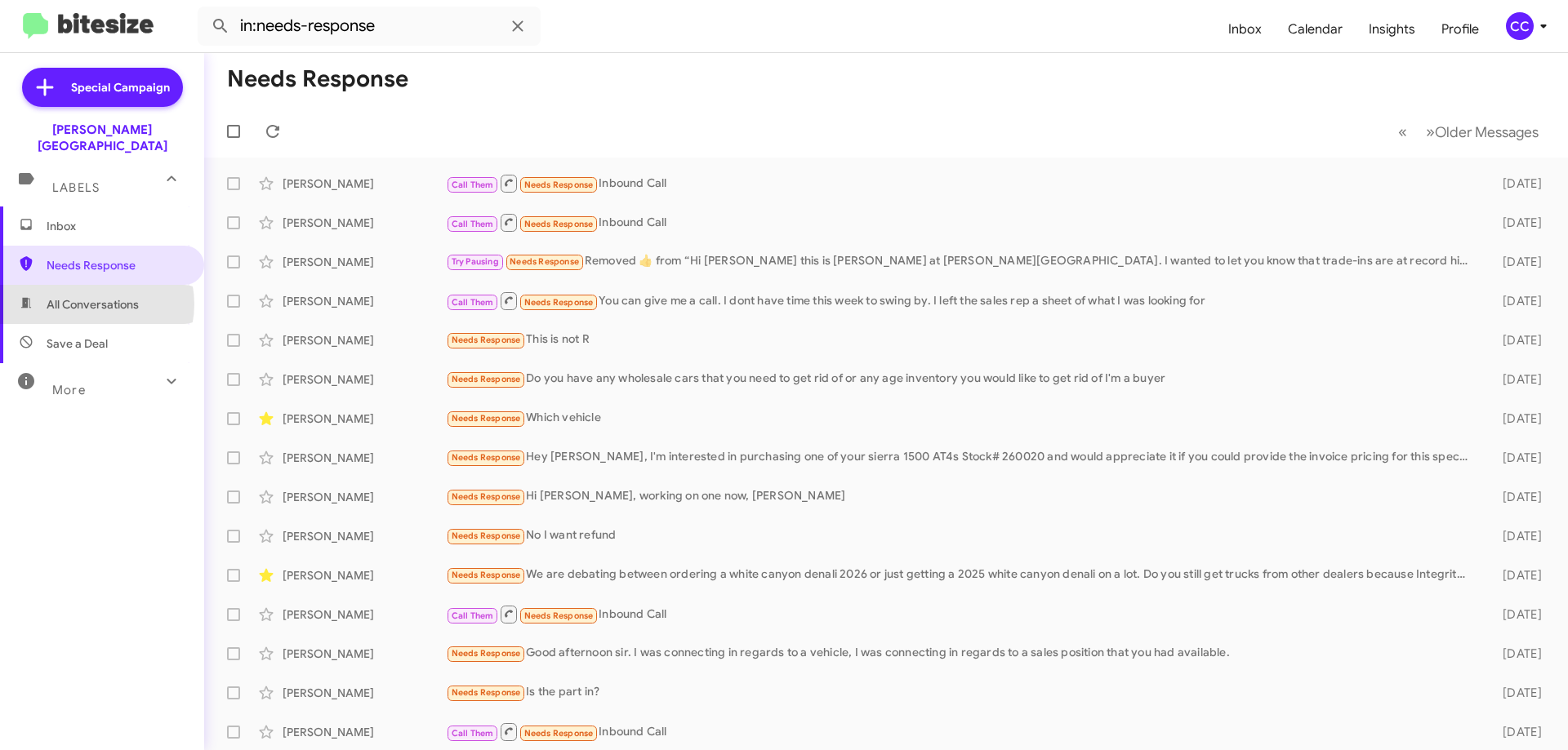
click at [91, 297] on span "All Conversations" at bounding box center [92, 304] width 92 height 16
type input "in:all-conversations"
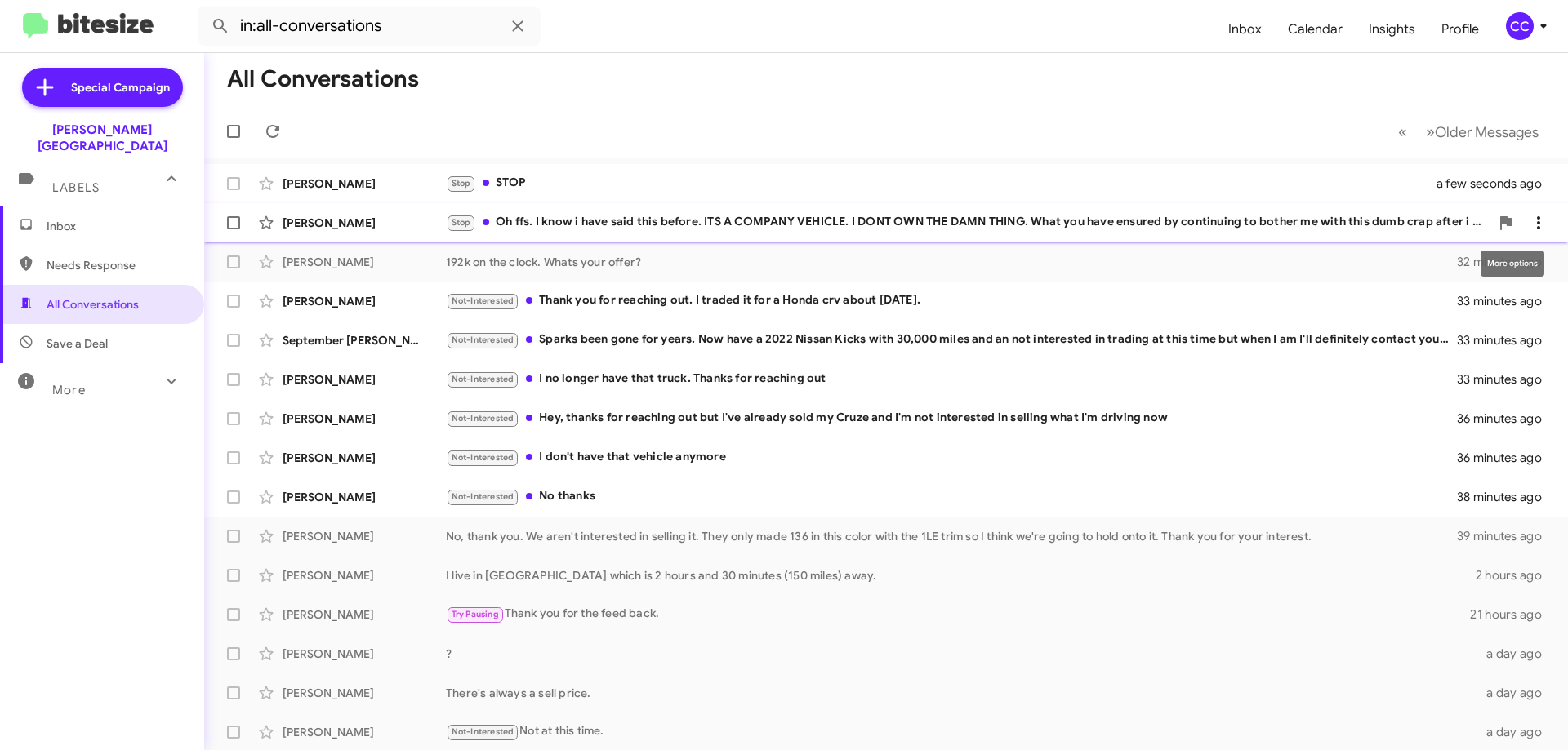
click at [1533, 222] on icon at bounding box center [1538, 223] width 20 height 20
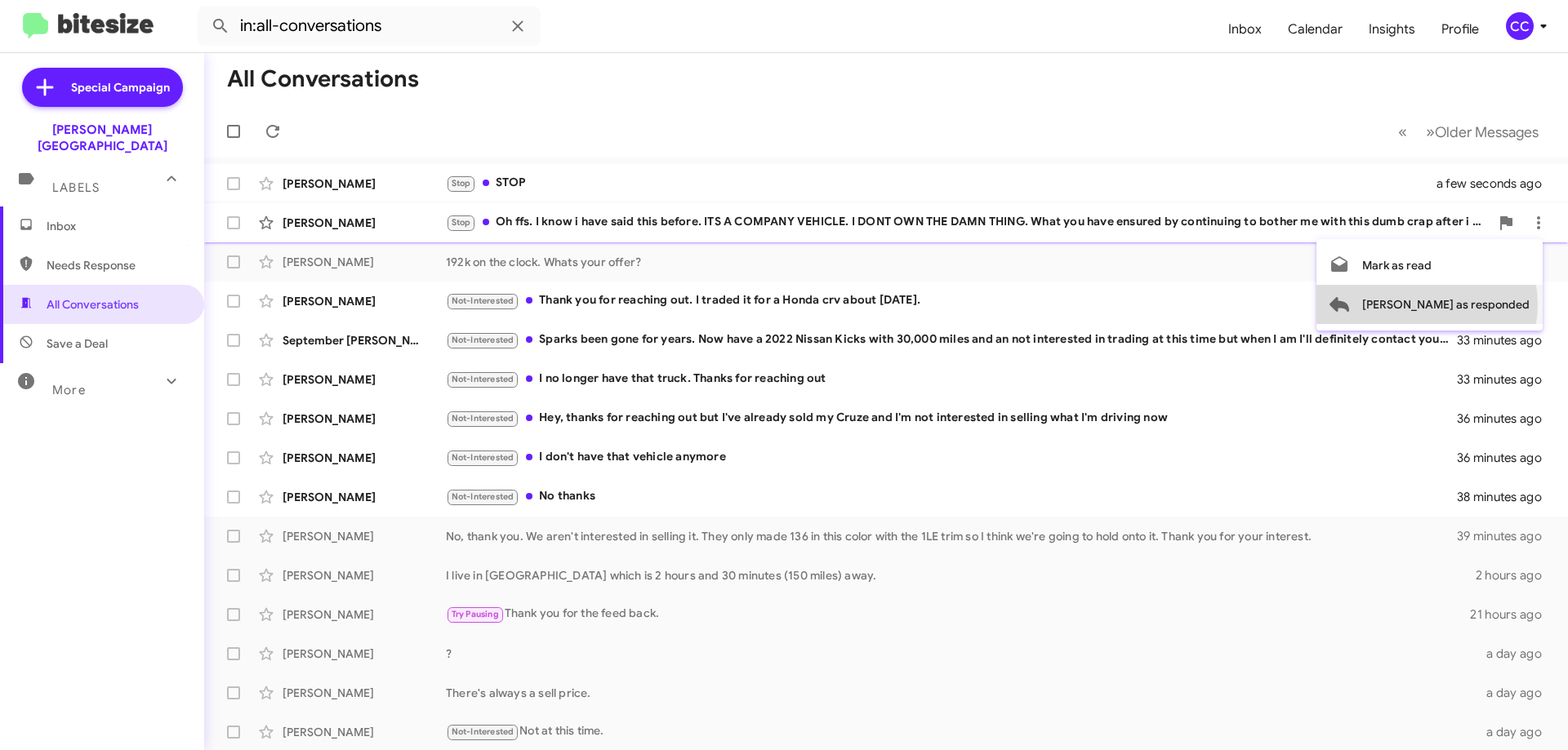
click at [1491, 304] on span "[PERSON_NAME] as responded" at bounding box center [1445, 304] width 168 height 40
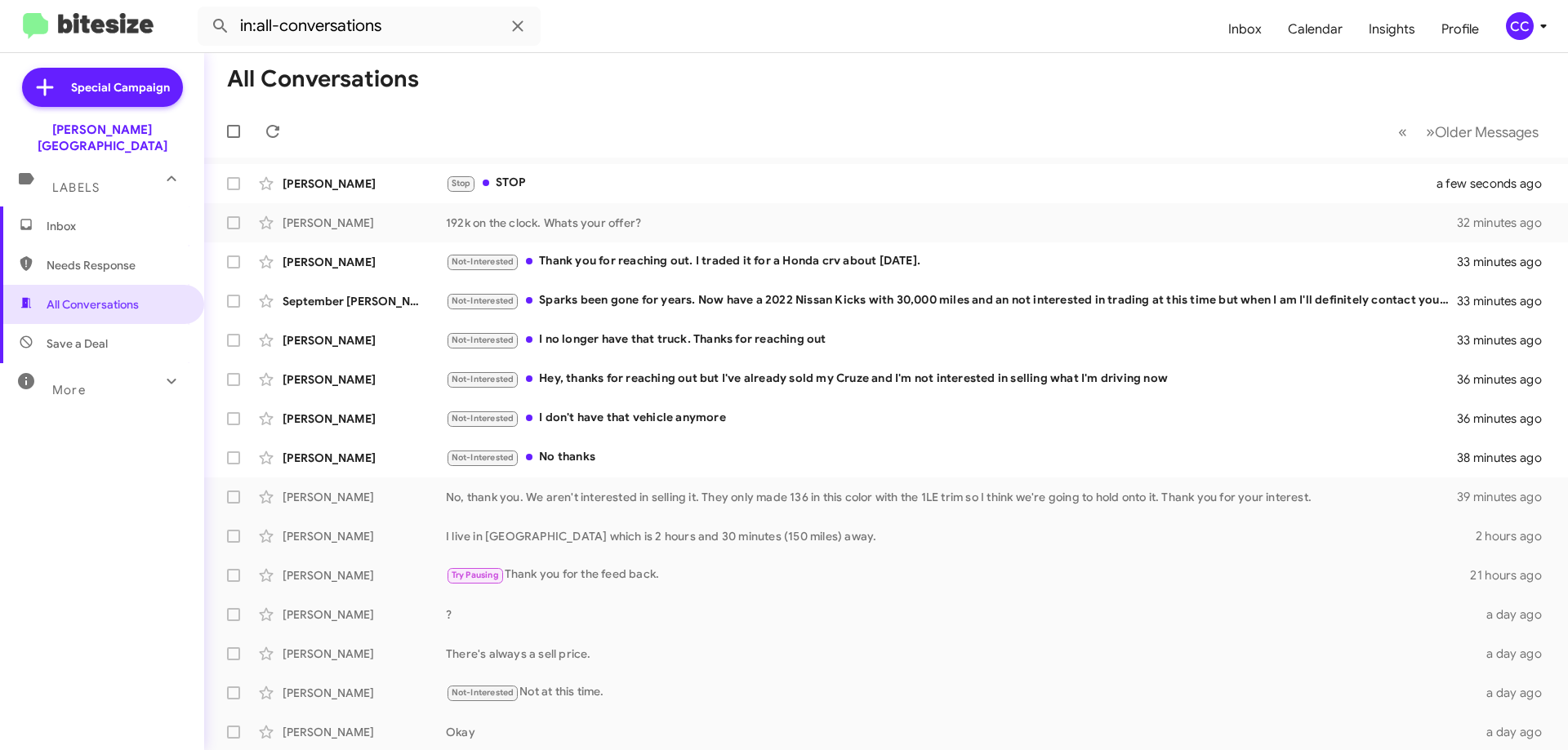
click at [217, 129] on mat-toolbar-row "« Previous » Next Older Messages" at bounding box center [885, 131] width 1363 height 52
click at [233, 127] on span at bounding box center [233, 131] width 13 height 13
click at [233, 138] on input "checkbox" at bounding box center [233, 138] width 1 height 1
checkbox input "true"
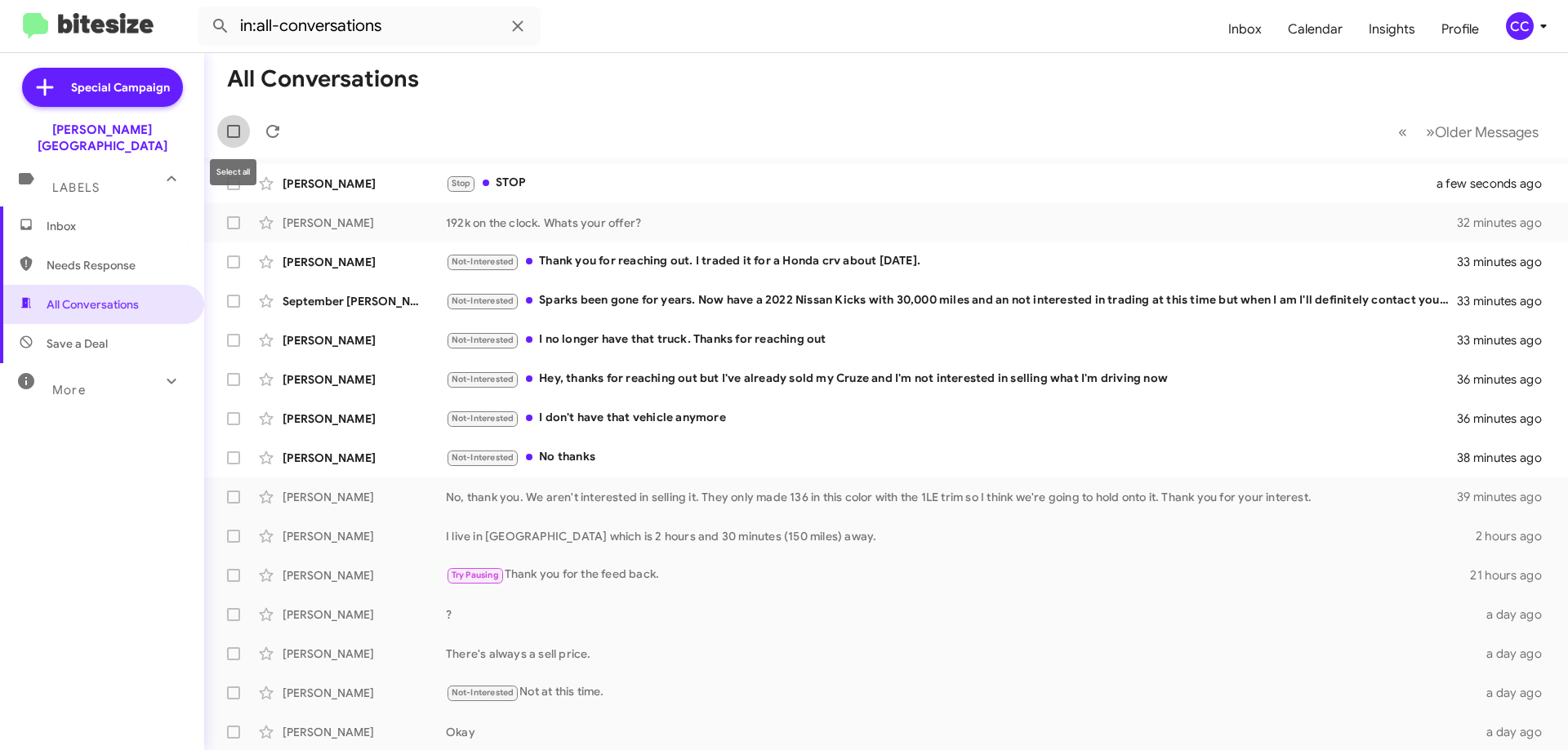
checkbox input "true"
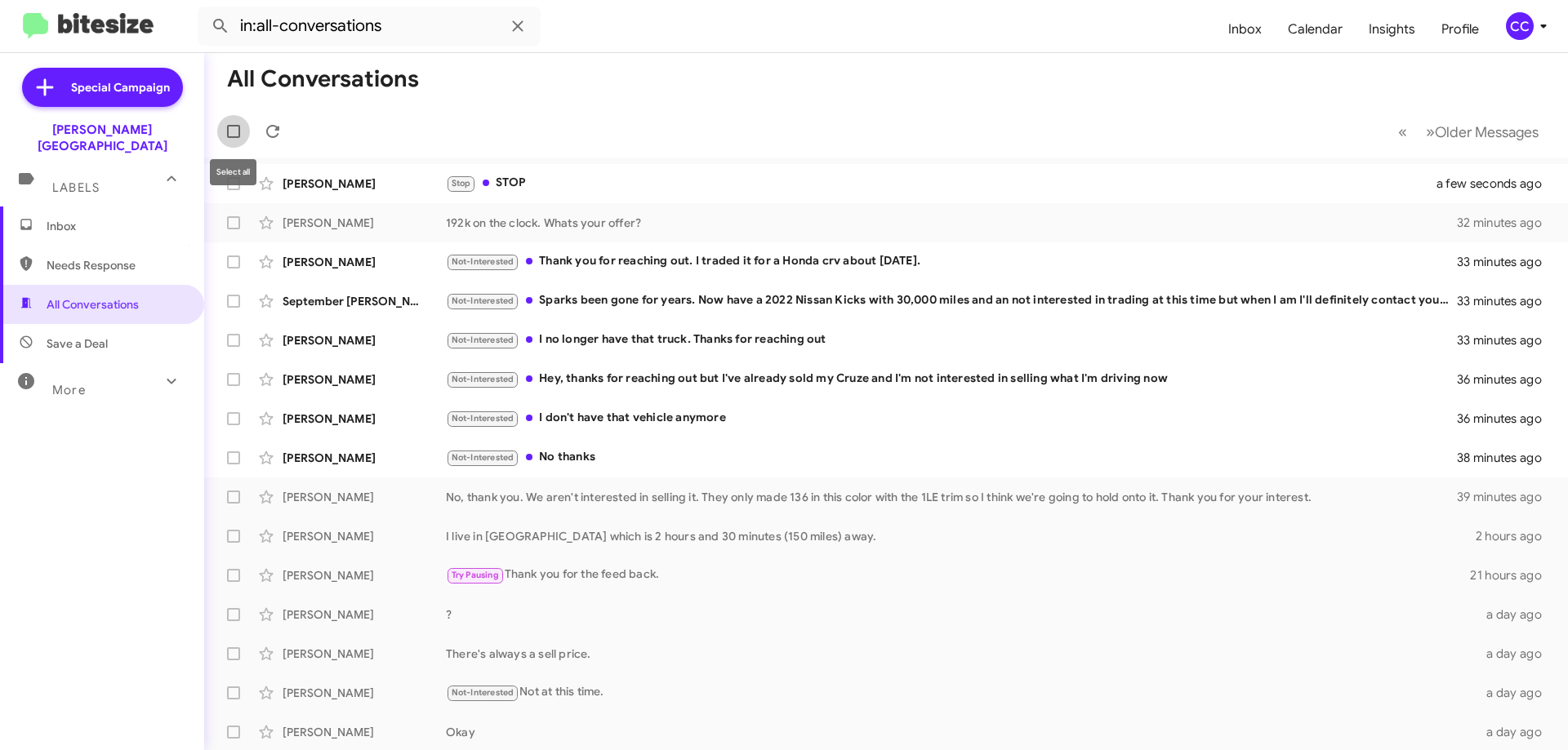
checkbox input "true"
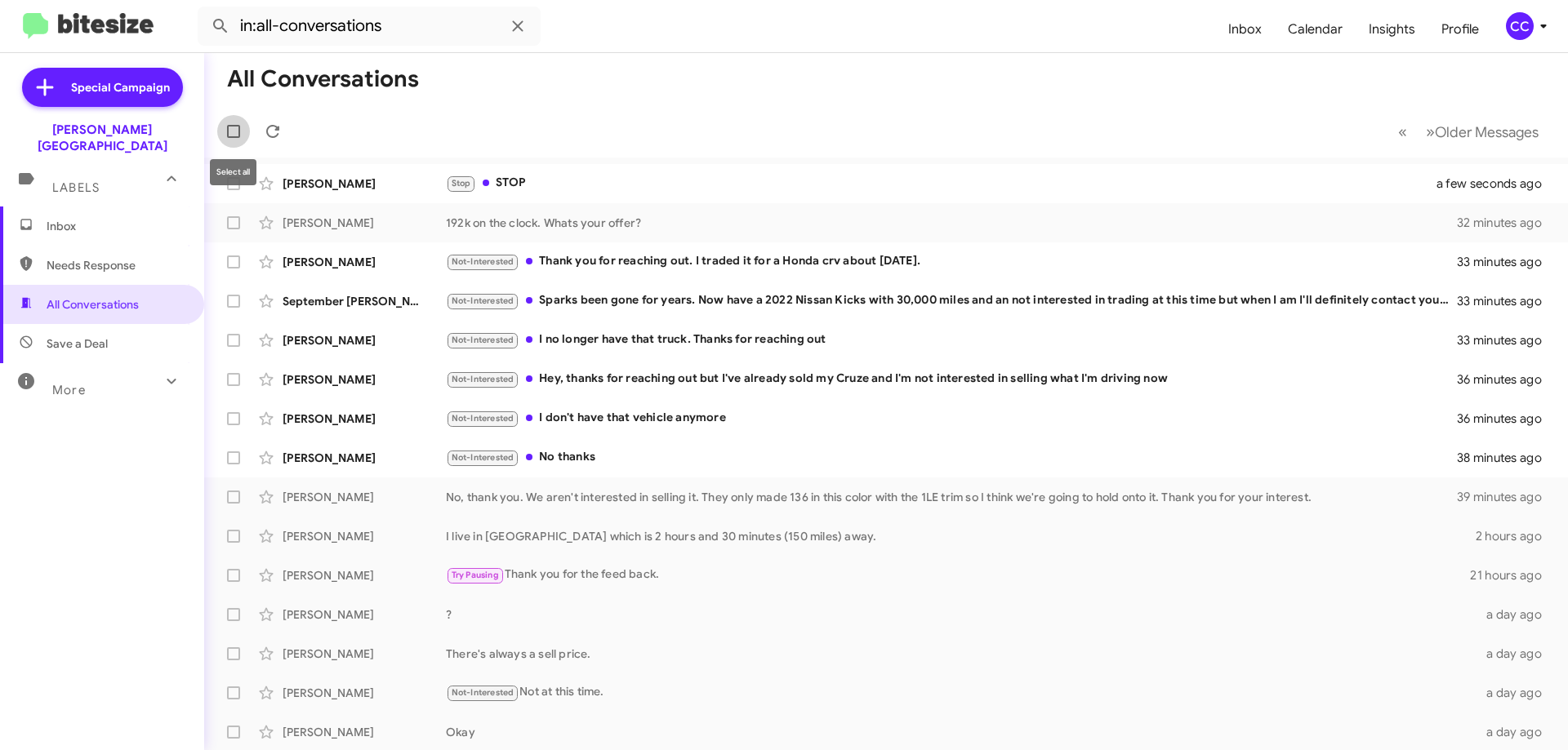
checkbox input "true"
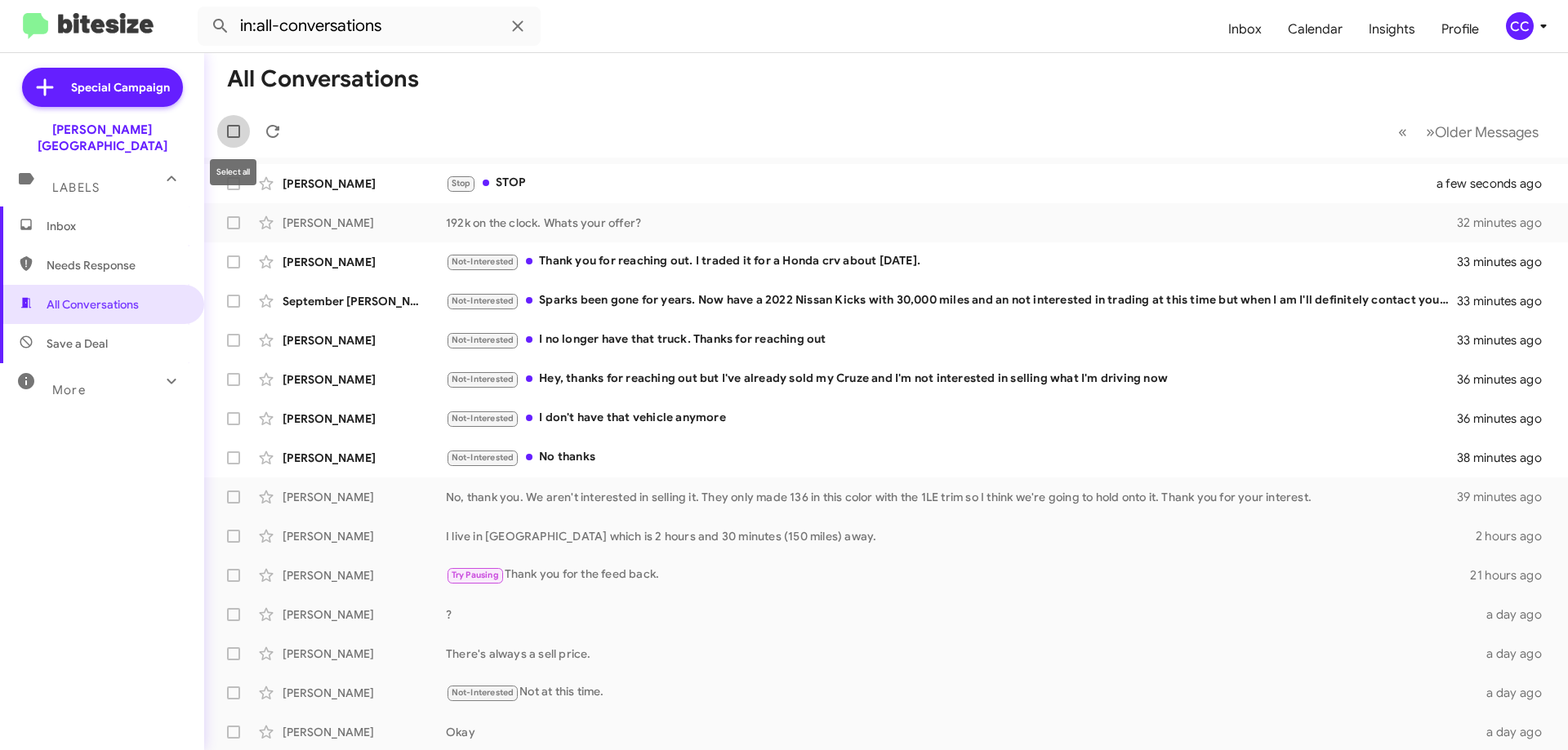
checkbox input "true"
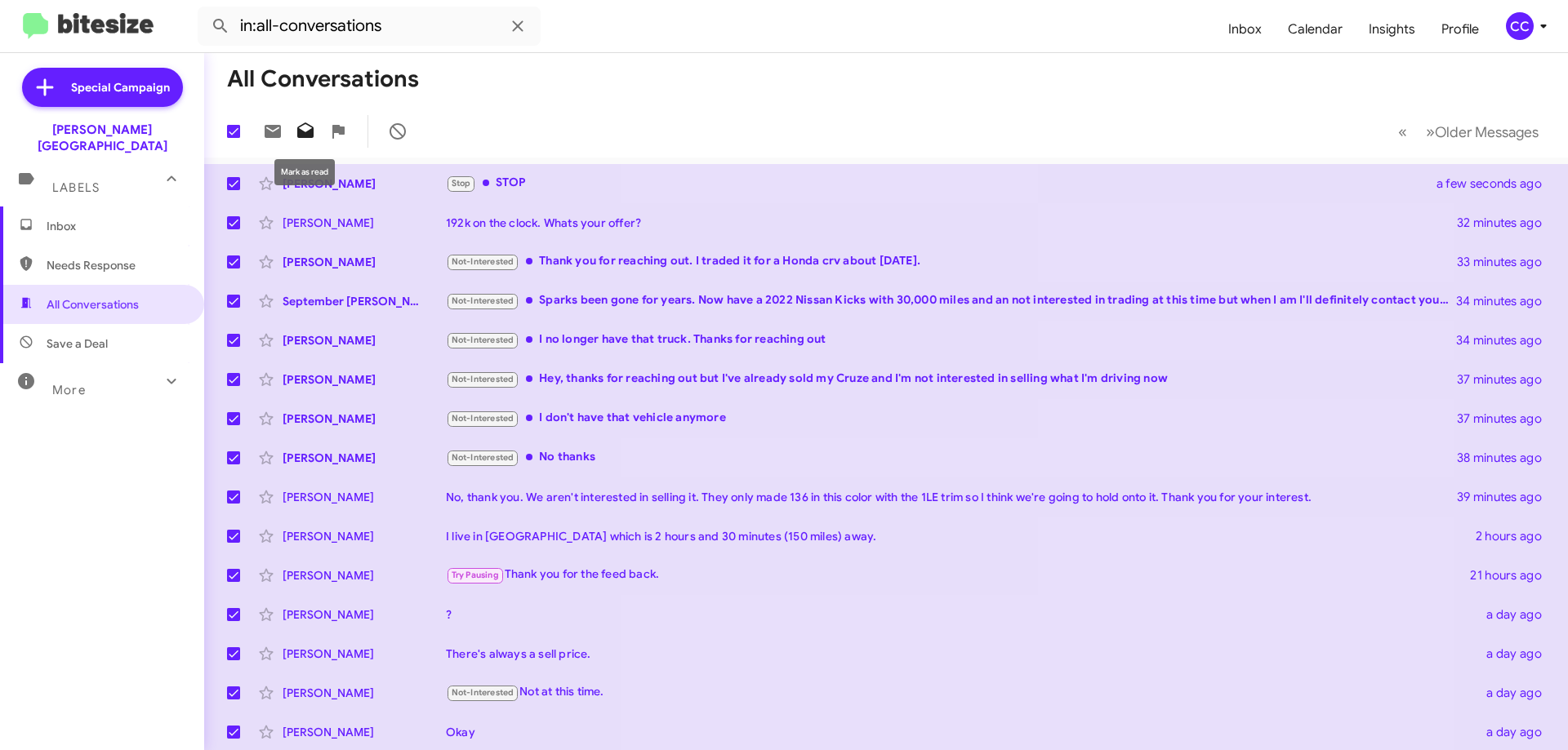
click at [312, 129] on icon at bounding box center [305, 131] width 20 height 20
click at [966, 111] on mat-toolbar-row "19 « Previous » Next Older Messages" at bounding box center [885, 131] width 1363 height 52
click at [1491, 555] on mat-tooltip-component "Mark as Inactive" at bounding box center [1492, 577] width 96 height 49
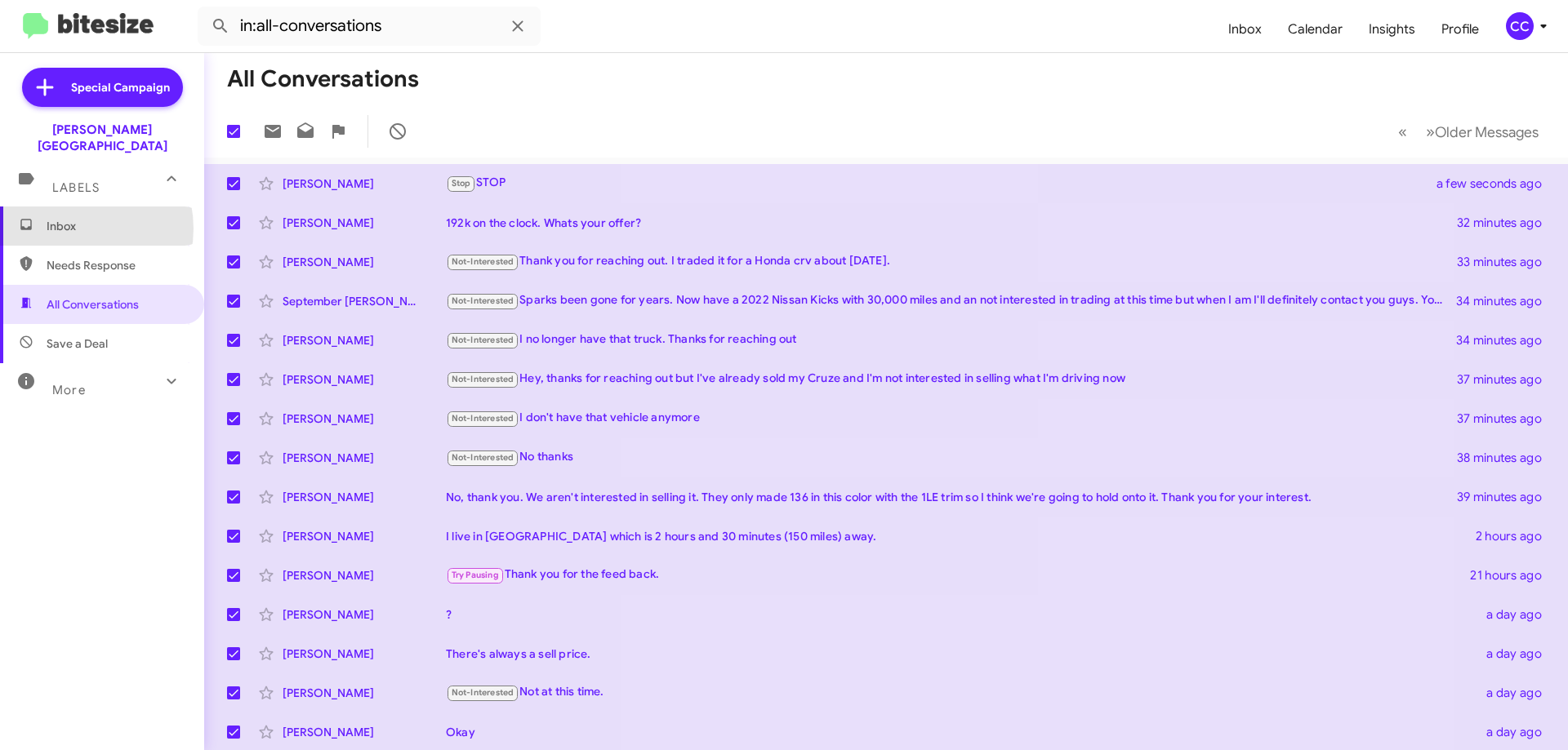
click at [71, 218] on span "Inbox" at bounding box center [115, 225] width 138 height 16
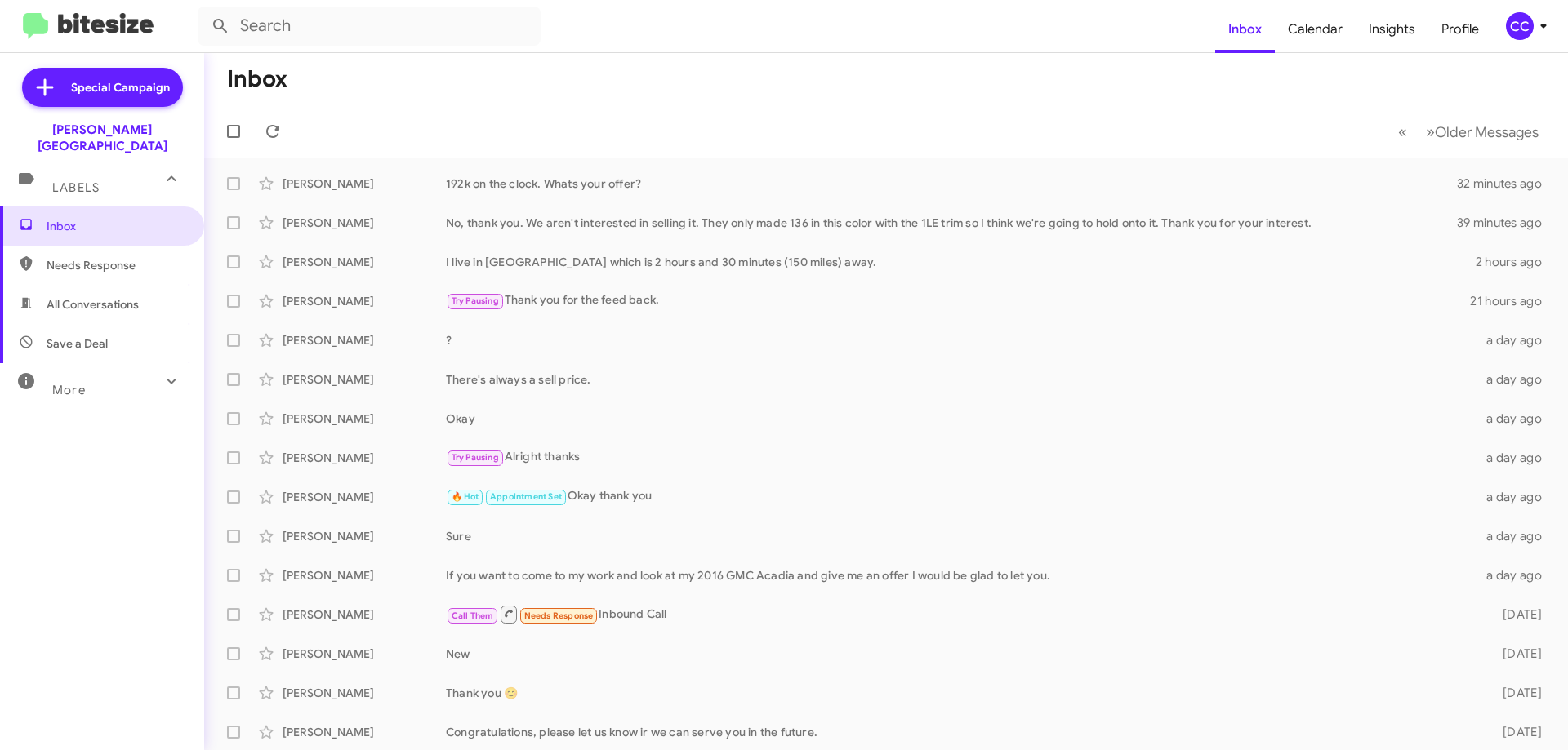
click at [83, 297] on span "All Conversations" at bounding box center [92, 304] width 92 height 16
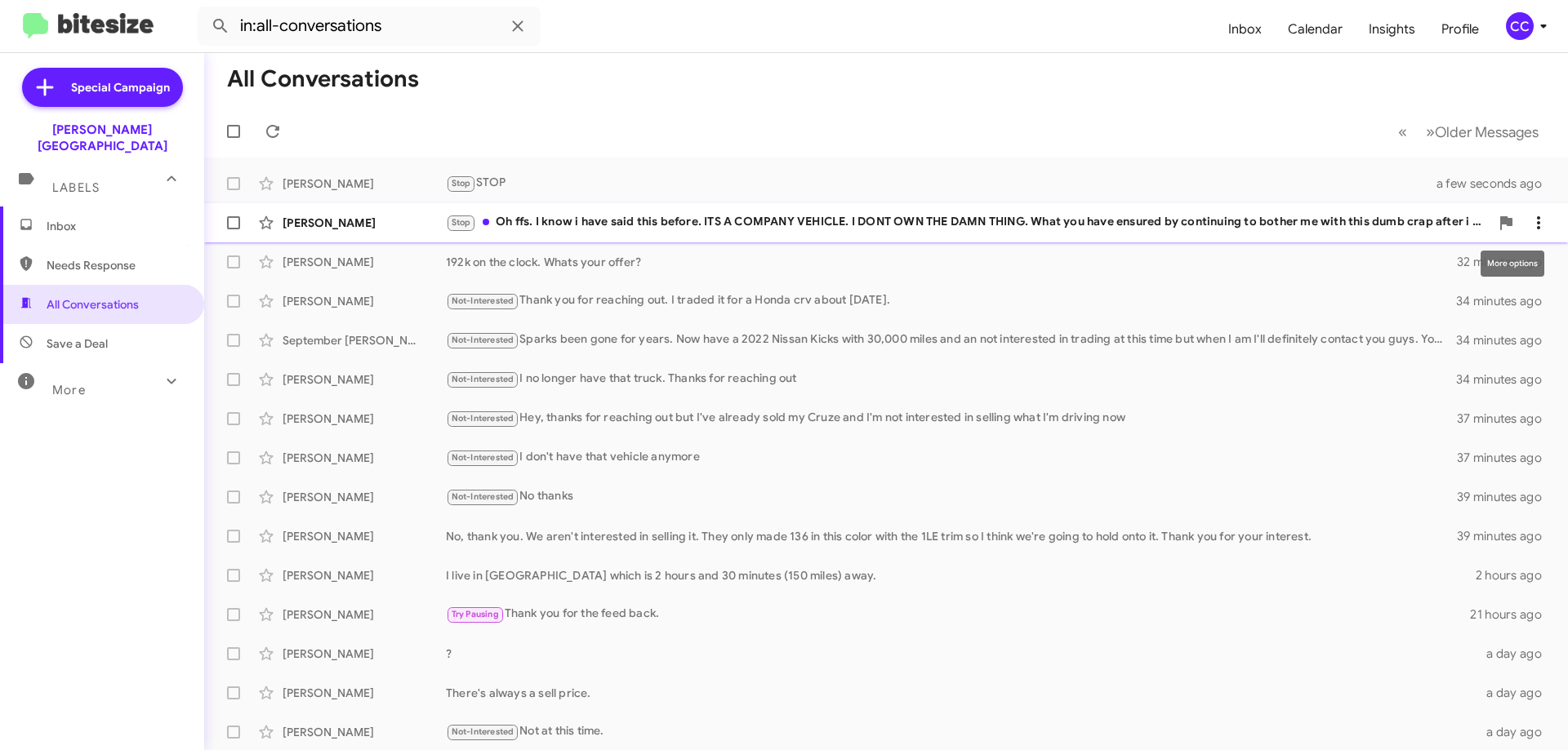
click at [1526, 210] on button at bounding box center [1538, 223] width 33 height 33
click at [1422, 260] on span "Mark as read" at bounding box center [1435, 266] width 70 height 40
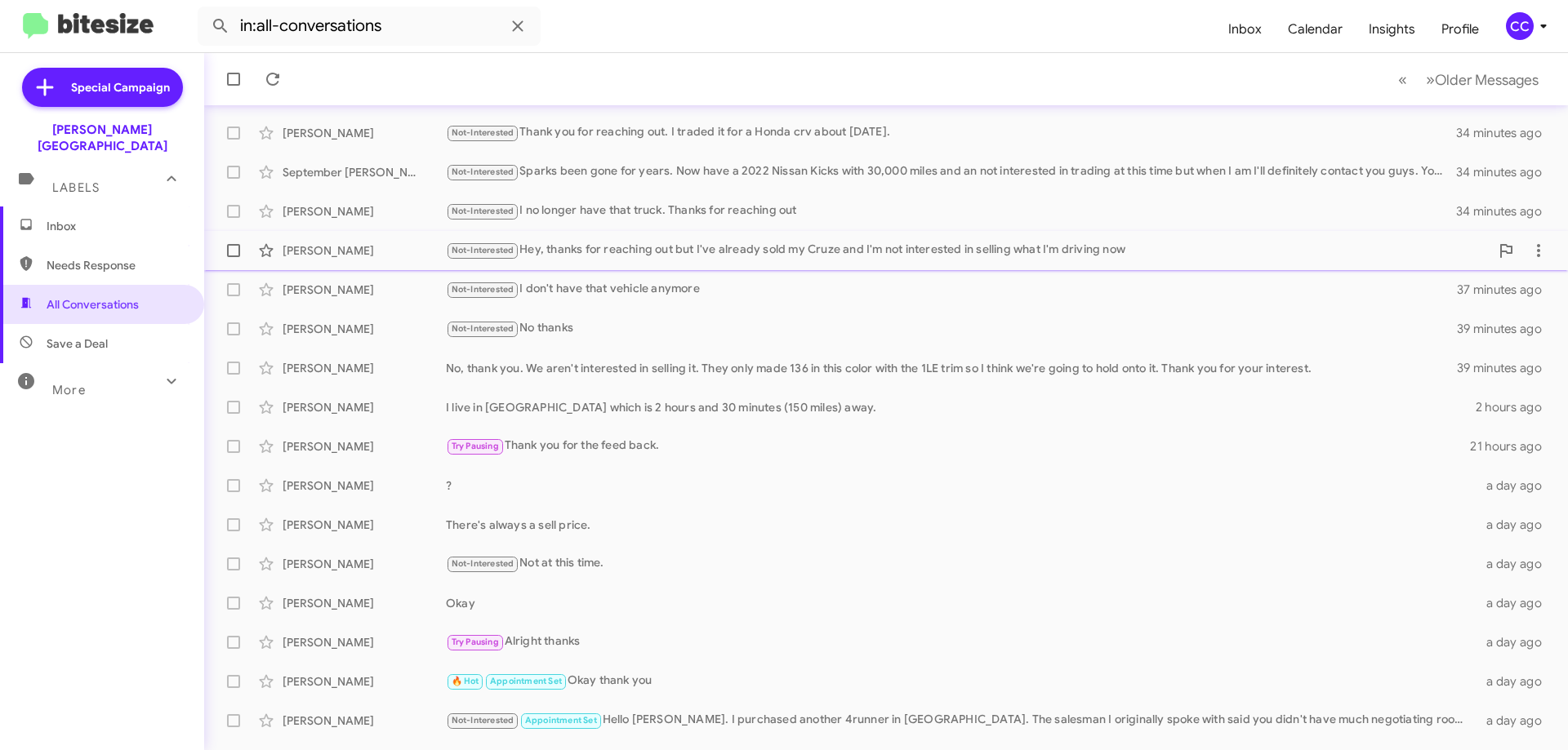
scroll to position [198, 0]
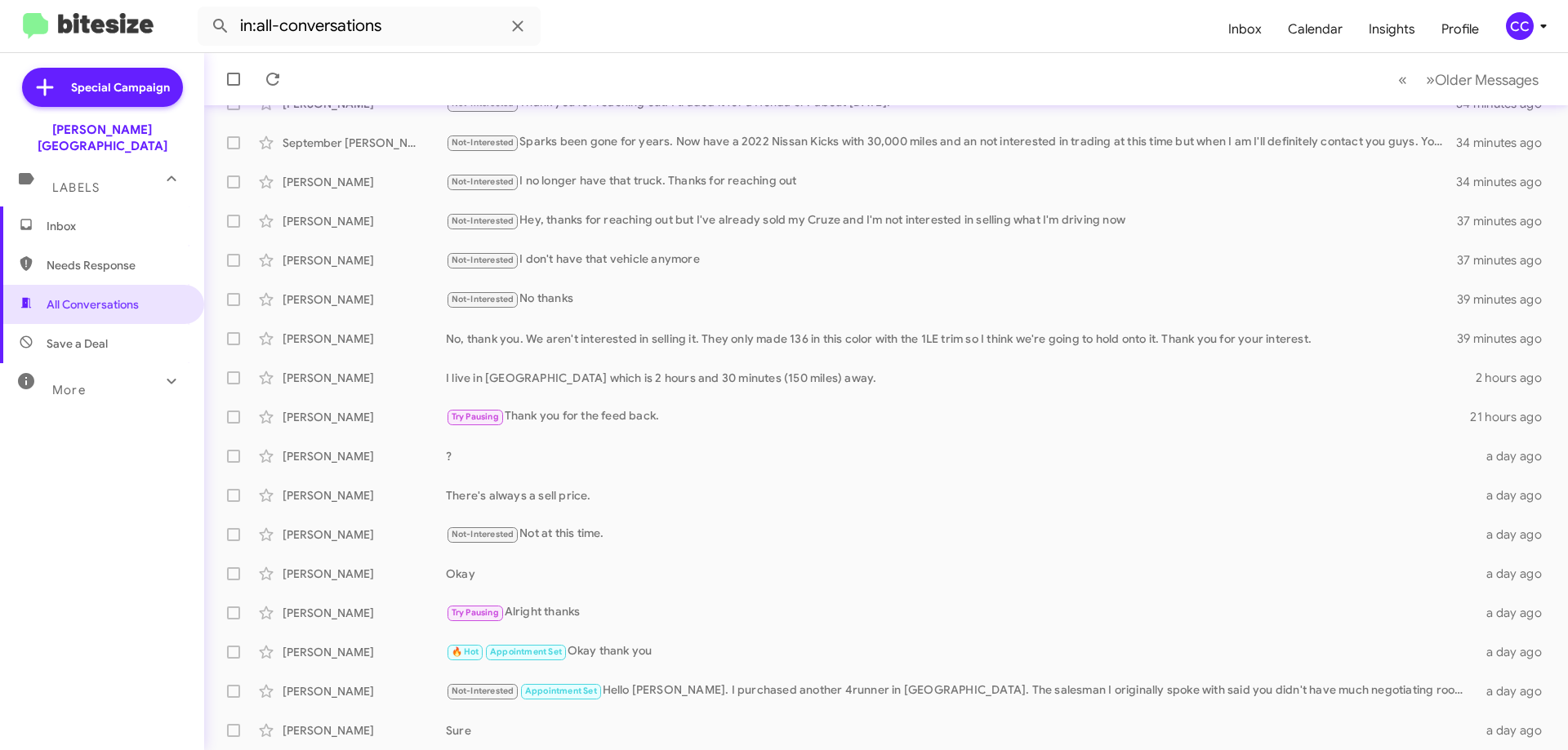
click at [76, 257] on span "Needs Response" at bounding box center [115, 265] width 138 height 16
type input "in:needs-response"
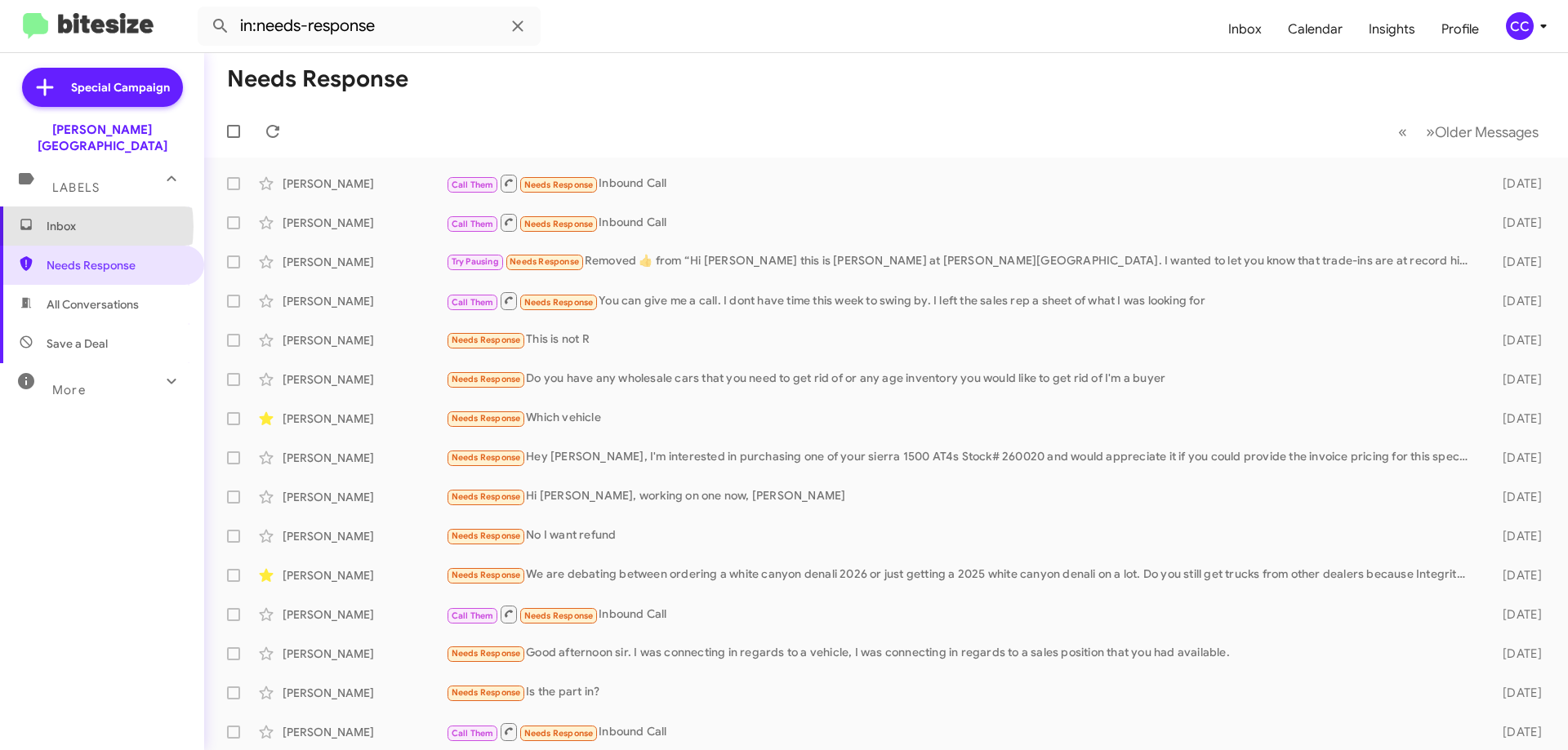
click at [61, 218] on span "Inbox" at bounding box center [115, 225] width 138 height 16
